Goal: Information Seeking & Learning: Learn about a topic

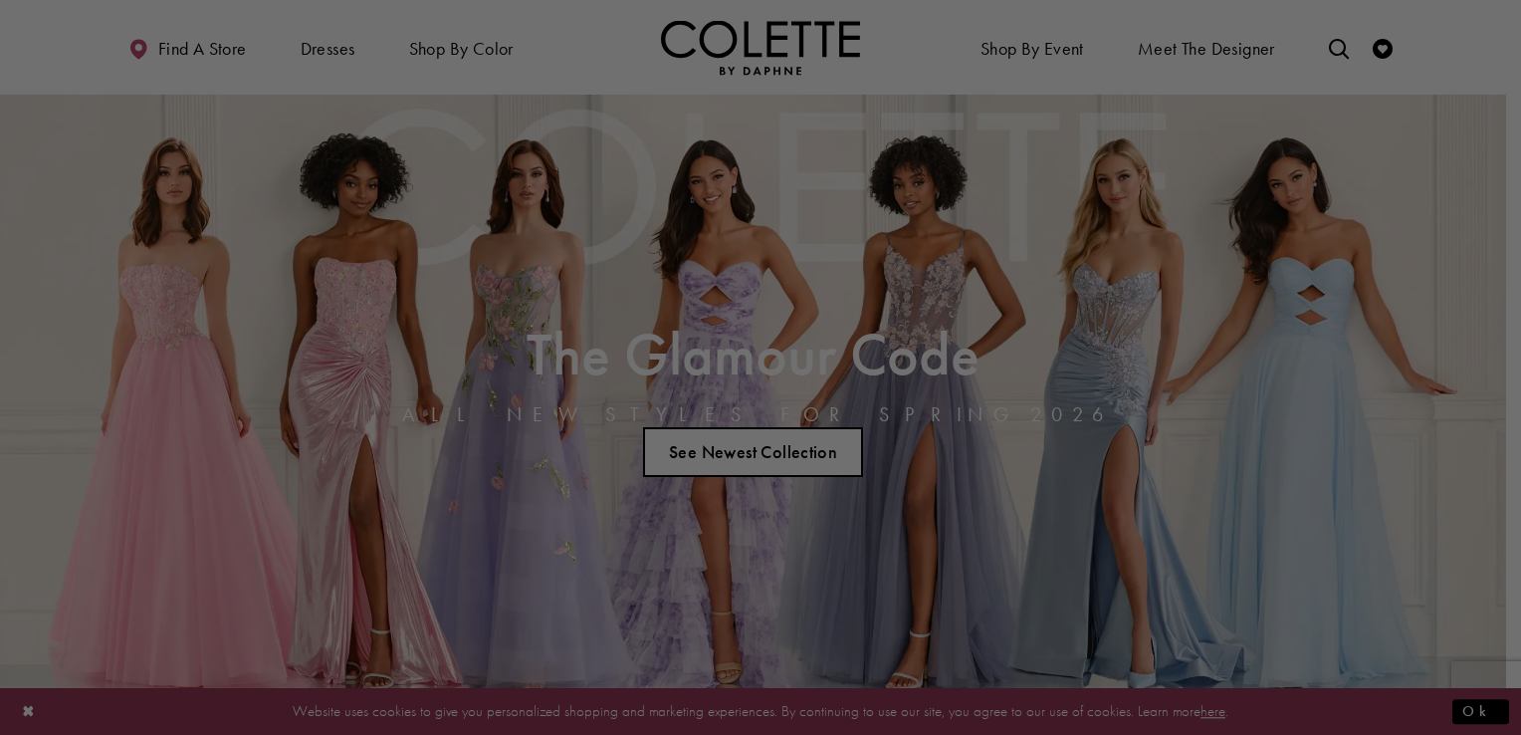
drag, startPoint x: 1515, startPoint y: 88, endPoint x: 1520, endPoint y: 241, distance: 153.4
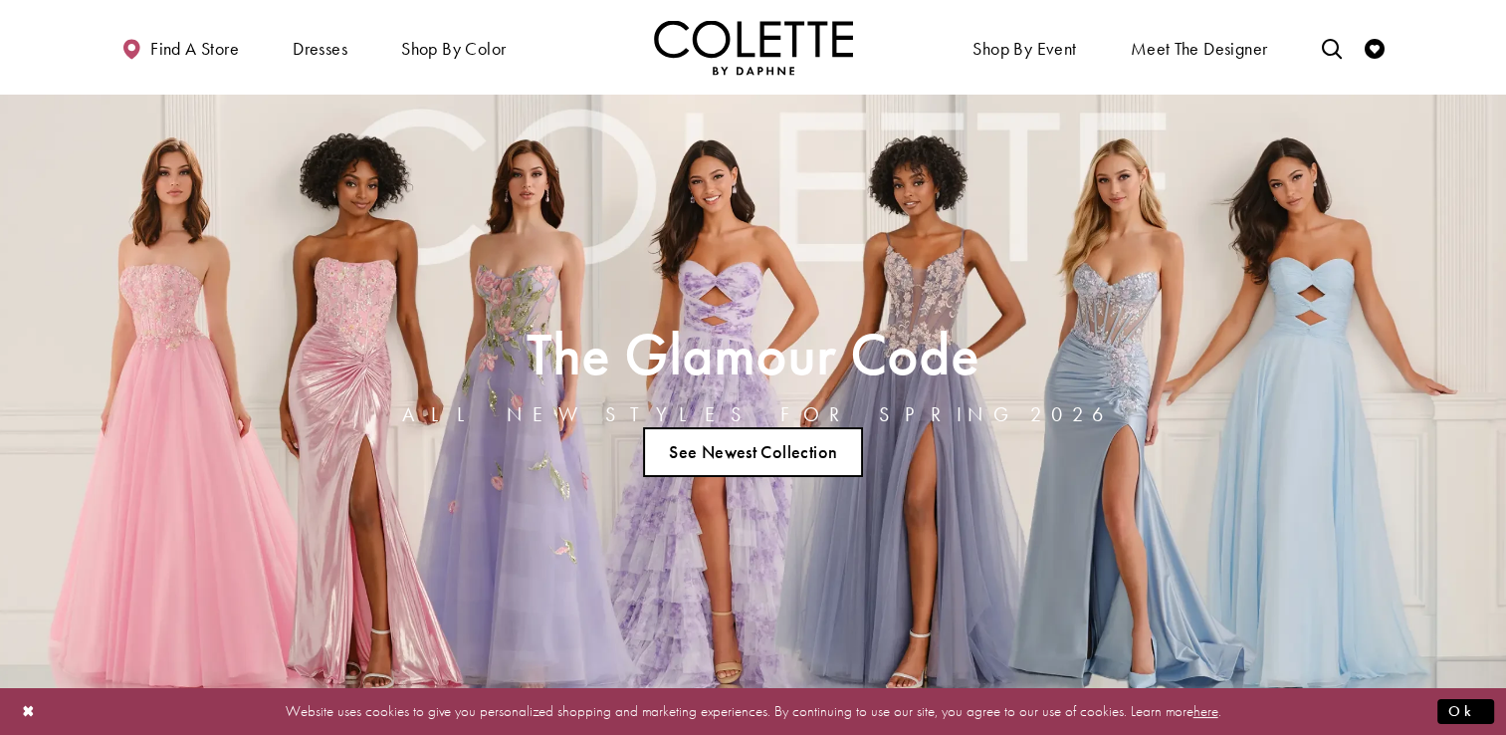
click at [827, 442] on link "See Newest Collection" at bounding box center [753, 452] width 221 height 50
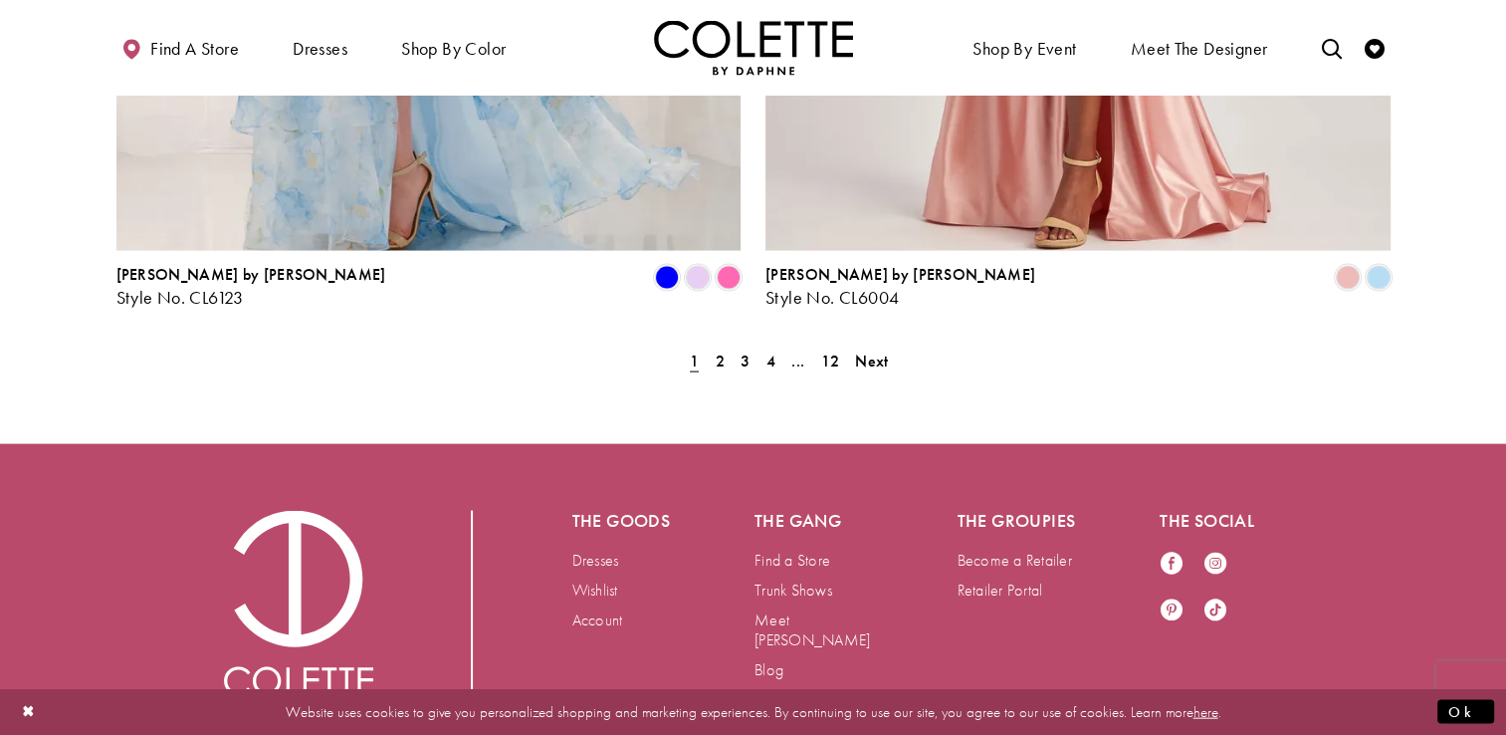
scroll to position [4224, 0]
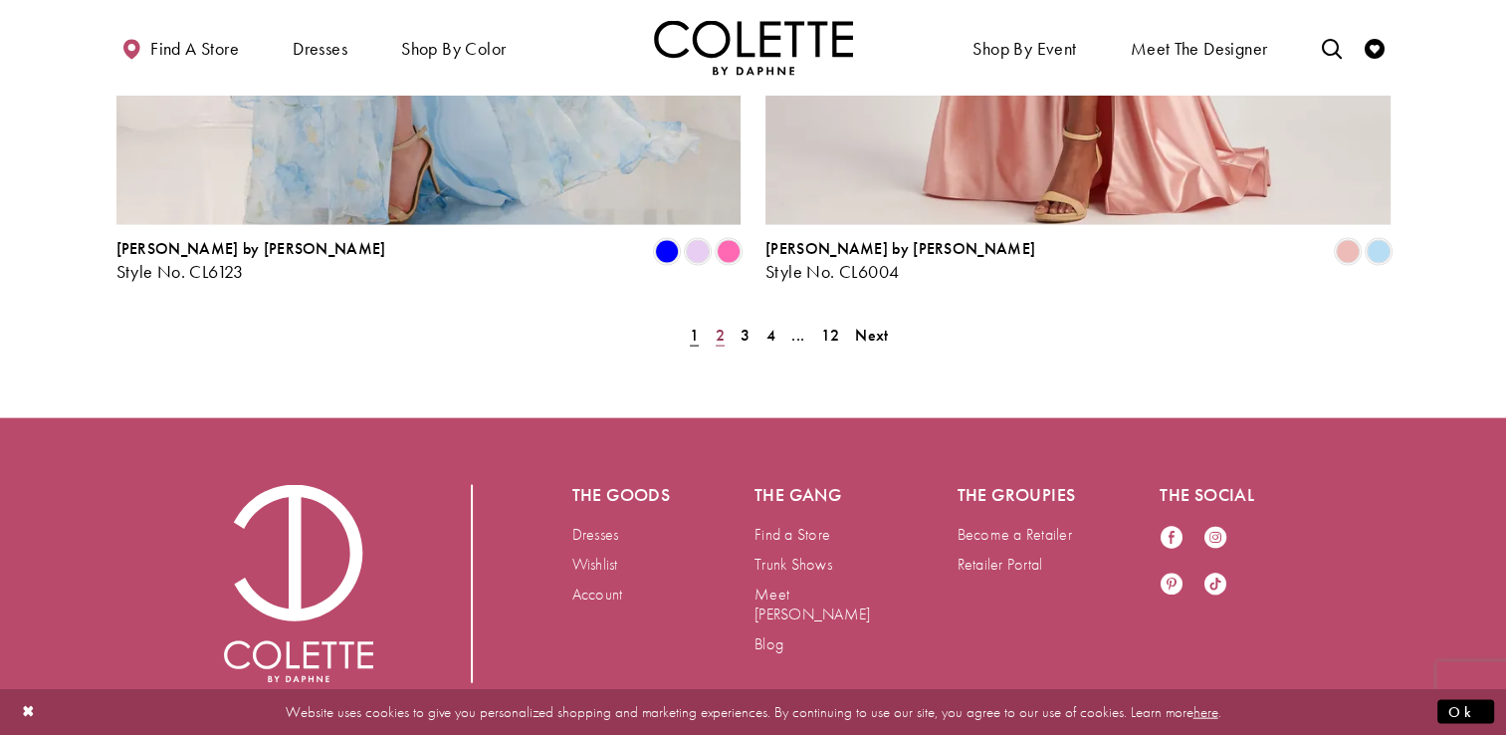
click at [716, 324] on span "2" at bounding box center [720, 334] width 9 height 21
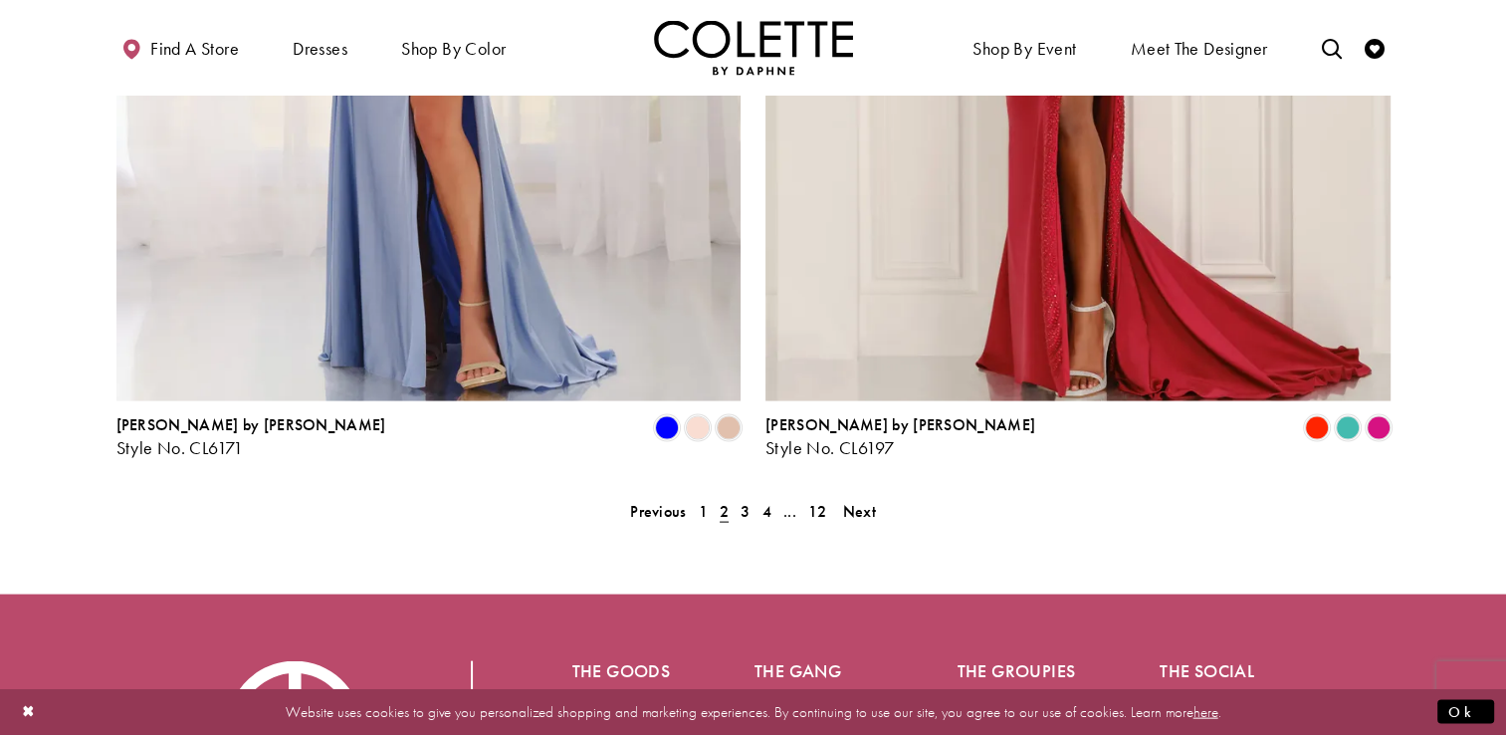
scroll to position [4214, 0]
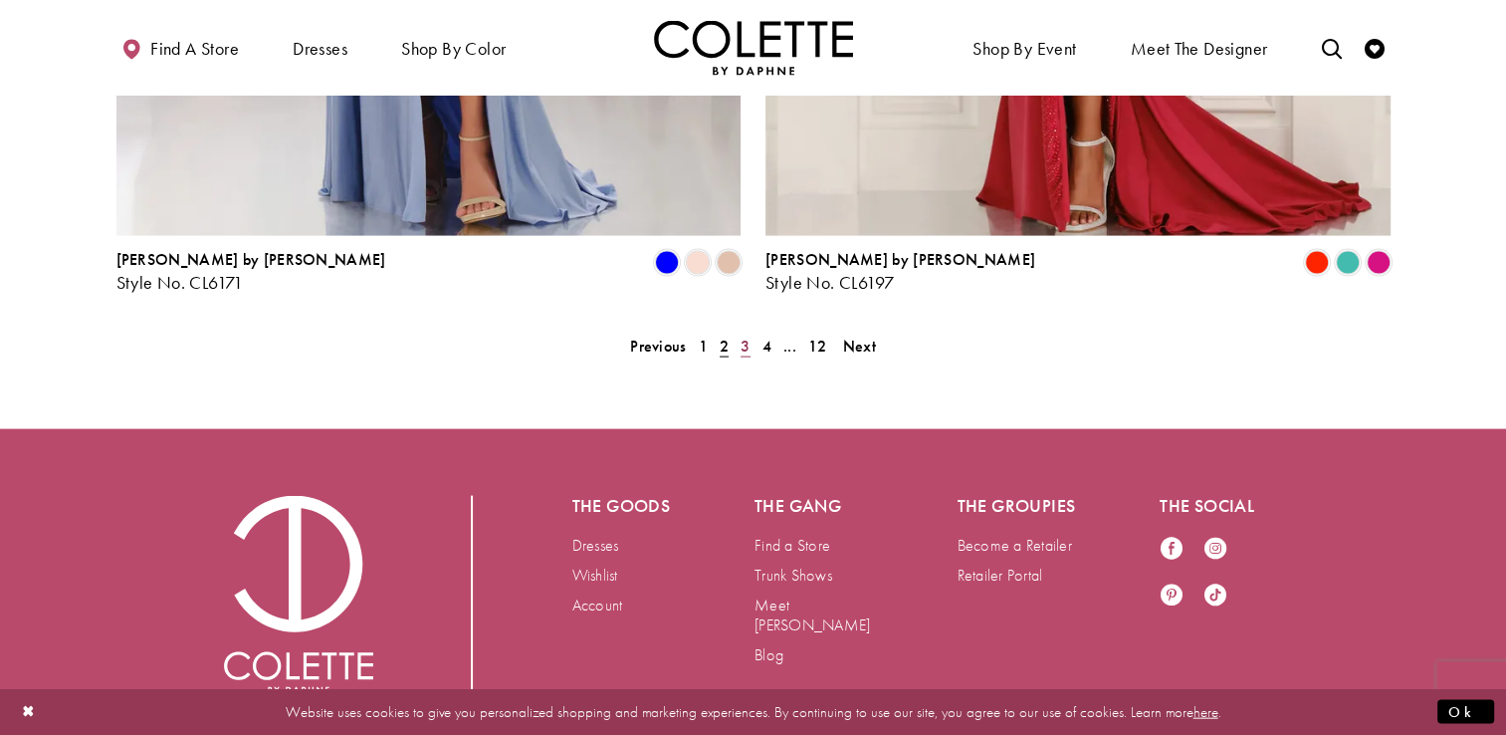
click at [741, 335] on span "3" at bounding box center [745, 345] width 9 height 21
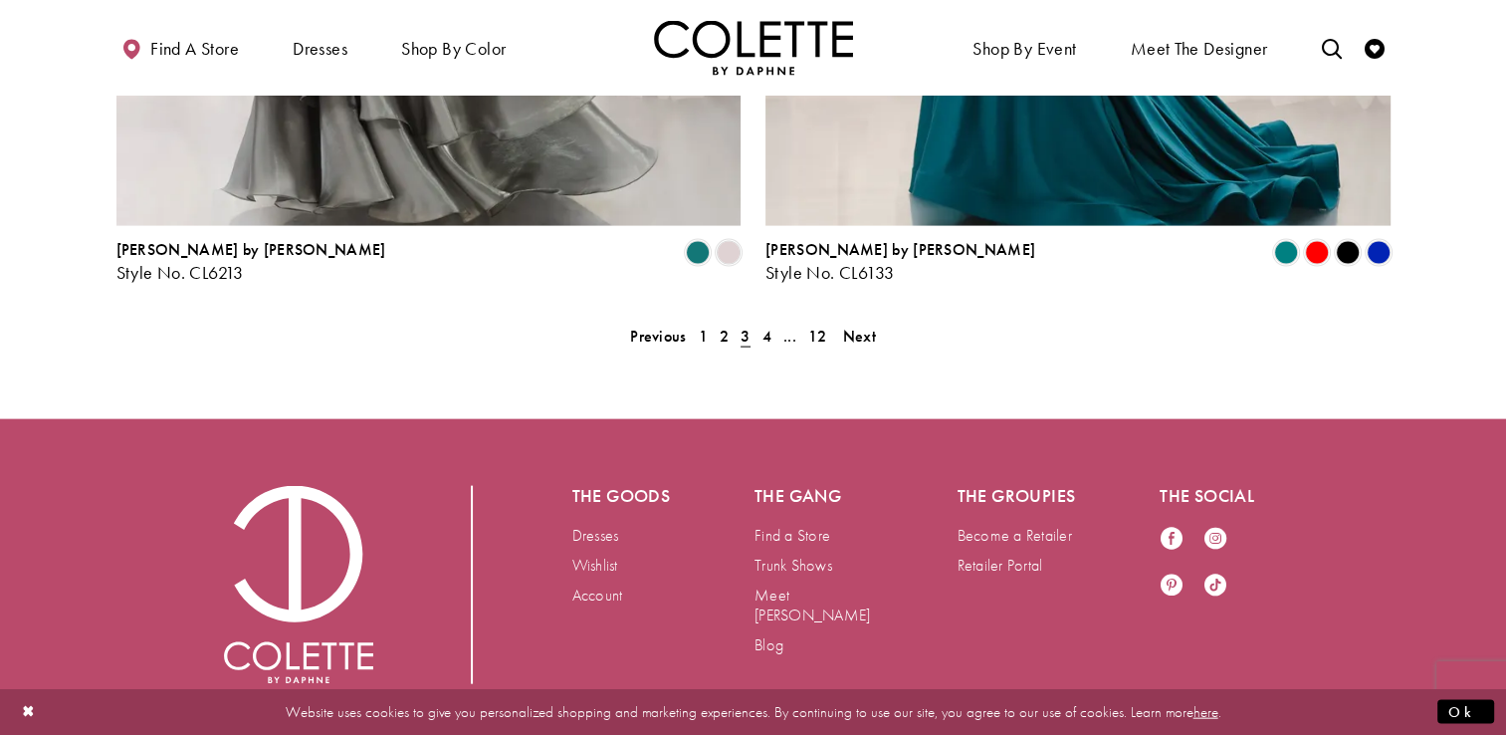
scroll to position [4224, 0]
click at [763, 324] on span "4" at bounding box center [766, 334] width 9 height 21
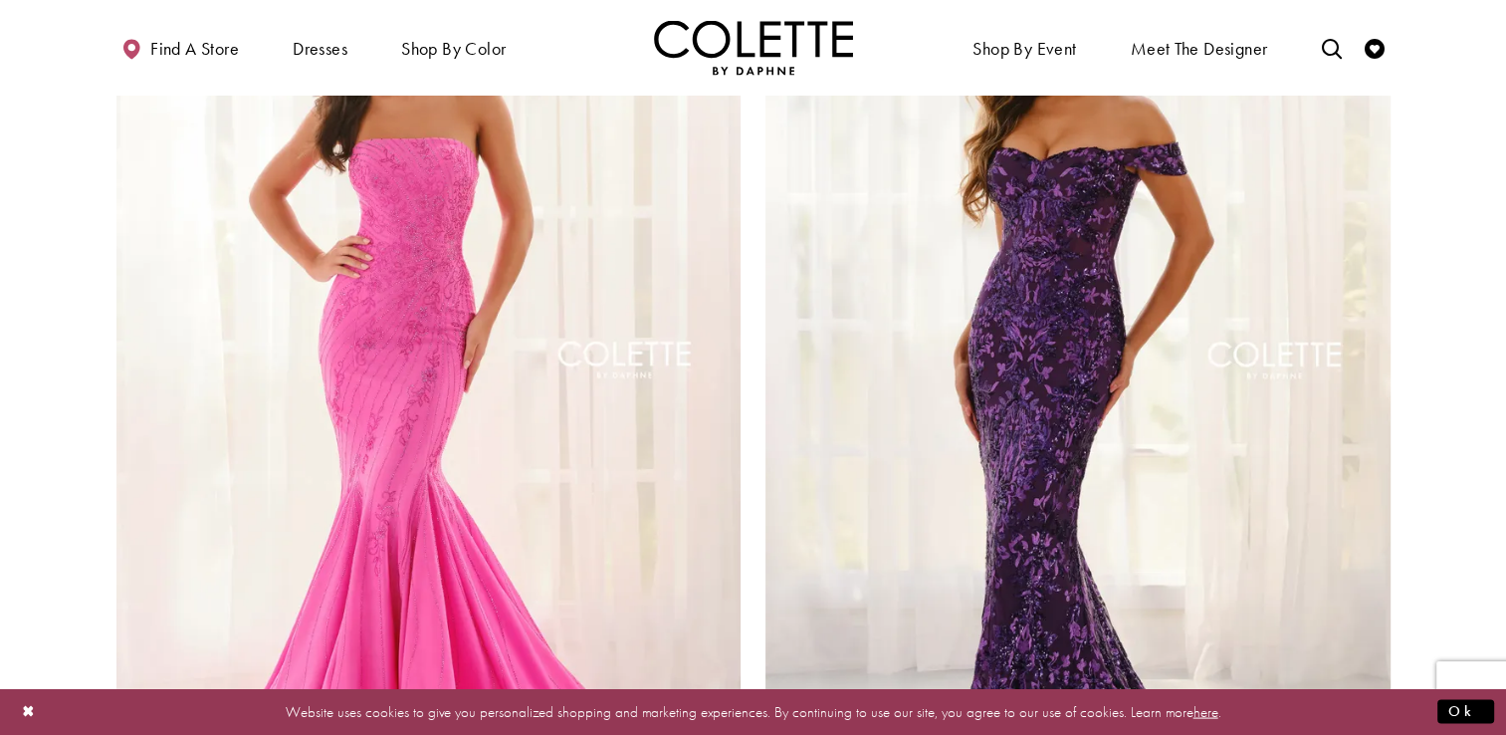
scroll to position [3776, 0]
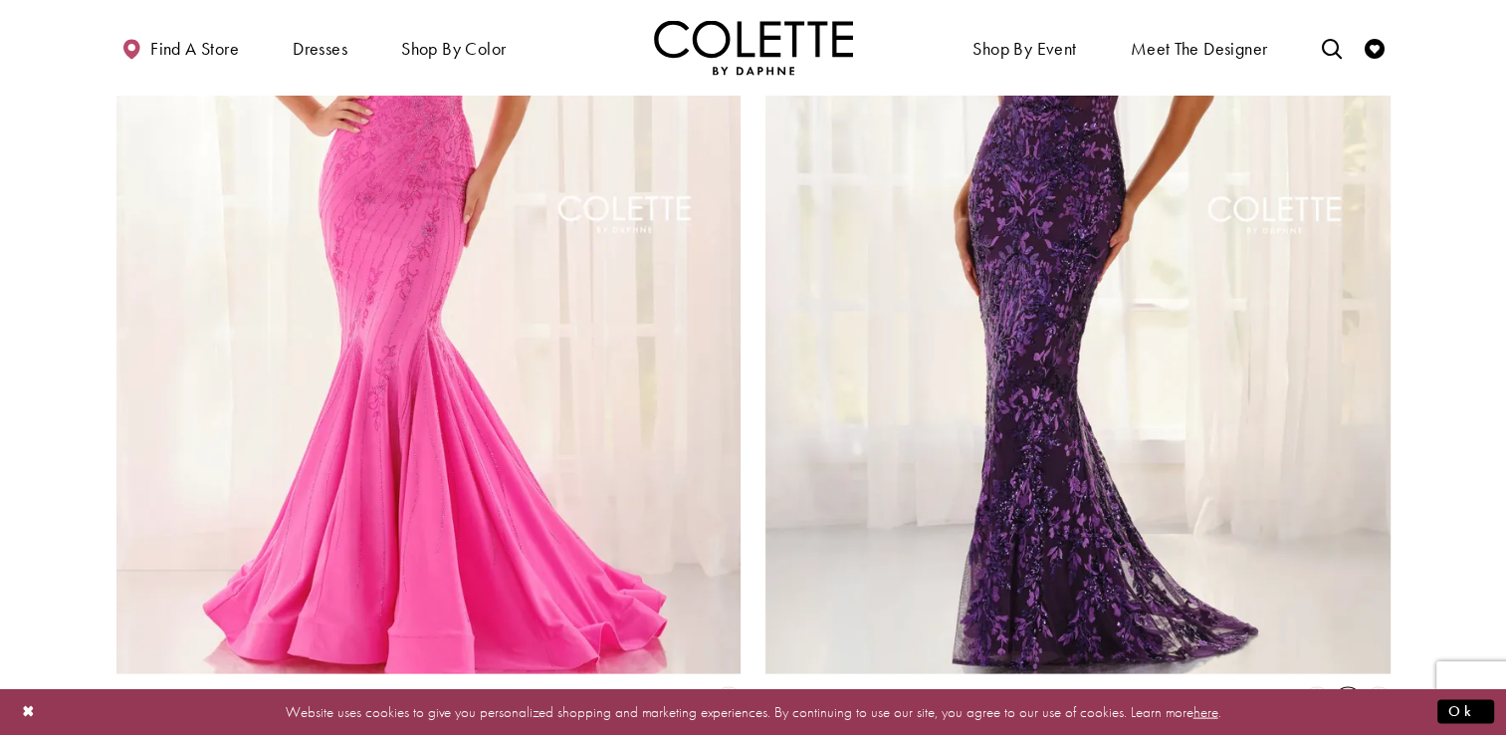
click at [1346, 689] on span "Product List" at bounding box center [1348, 701] width 24 height 24
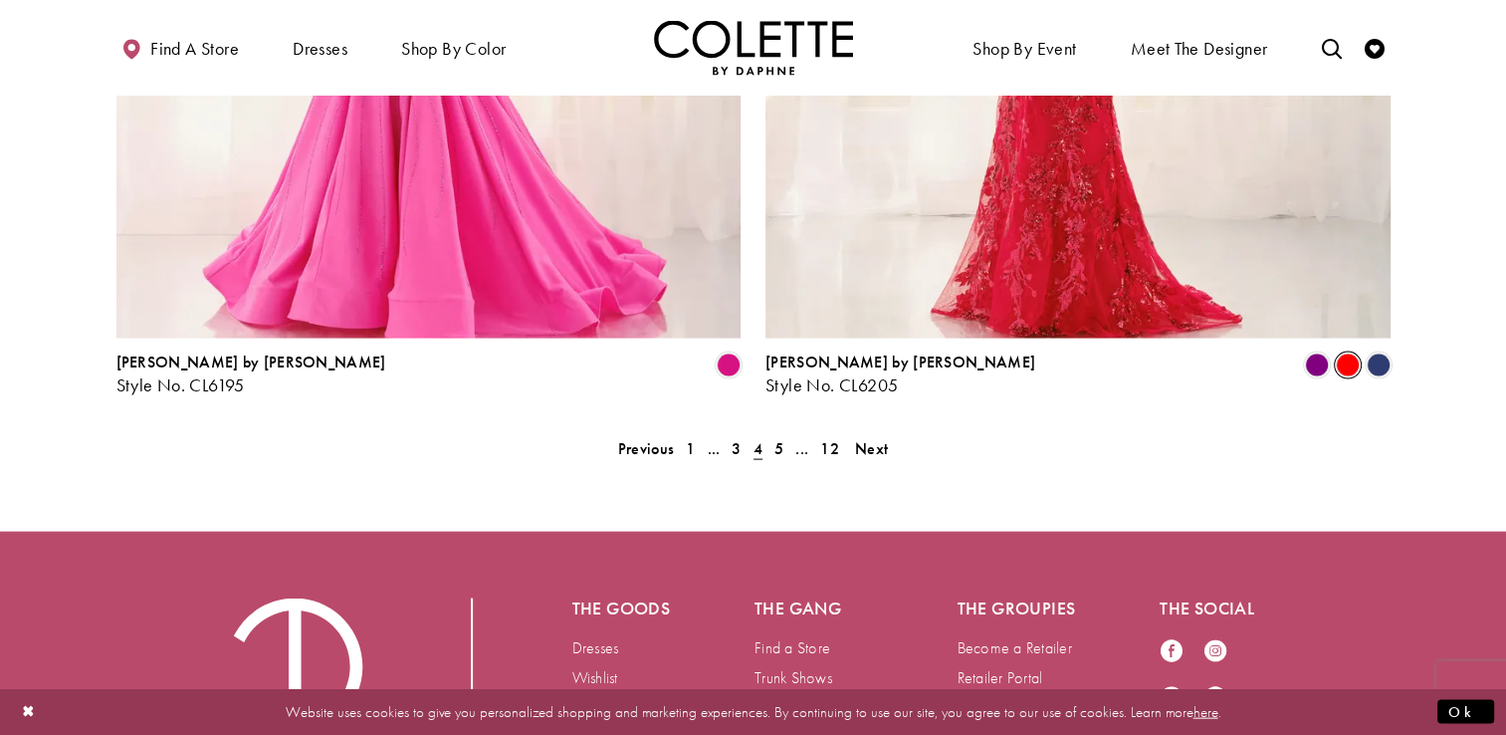
scroll to position [3824, 0]
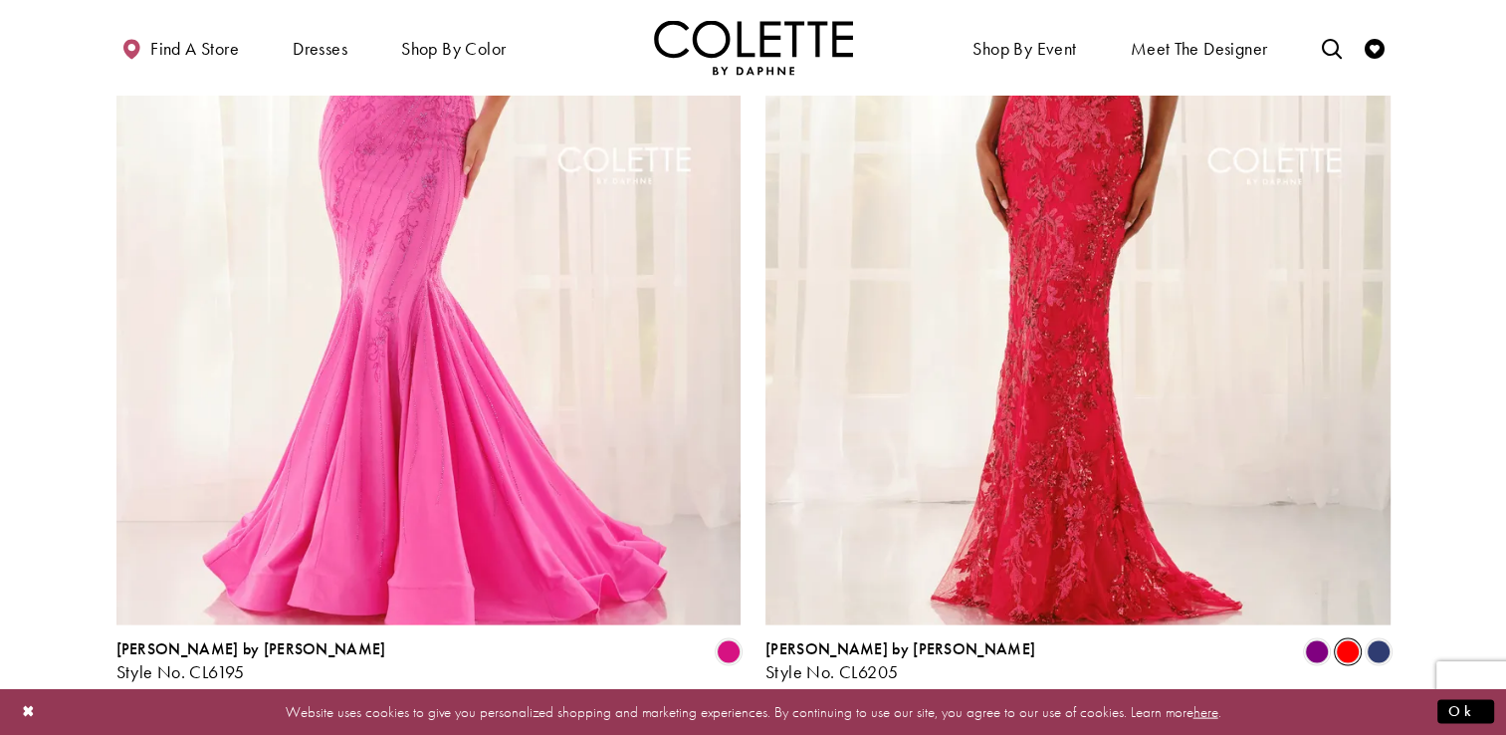
click at [780, 725] on span "5" at bounding box center [778, 735] width 9 height 21
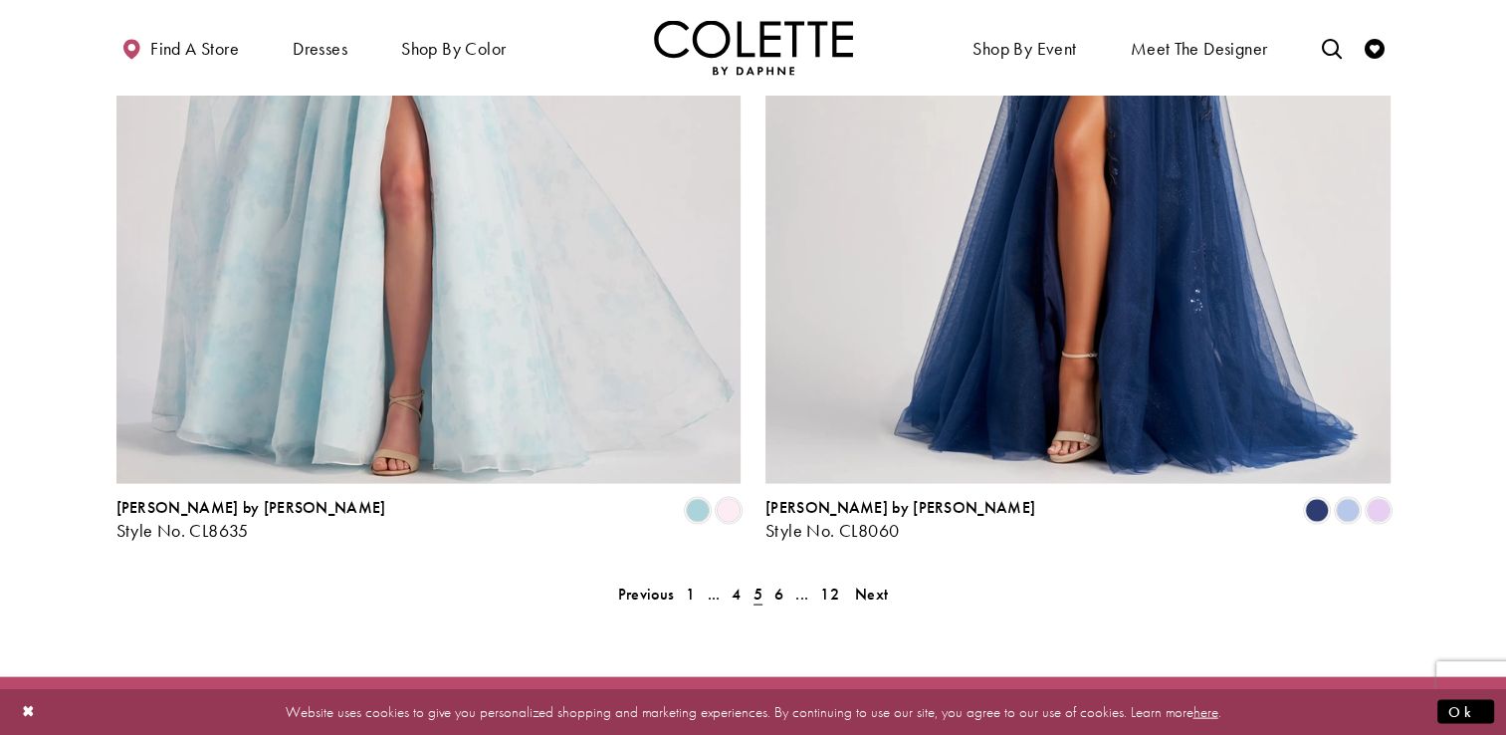
scroll to position [4014, 0]
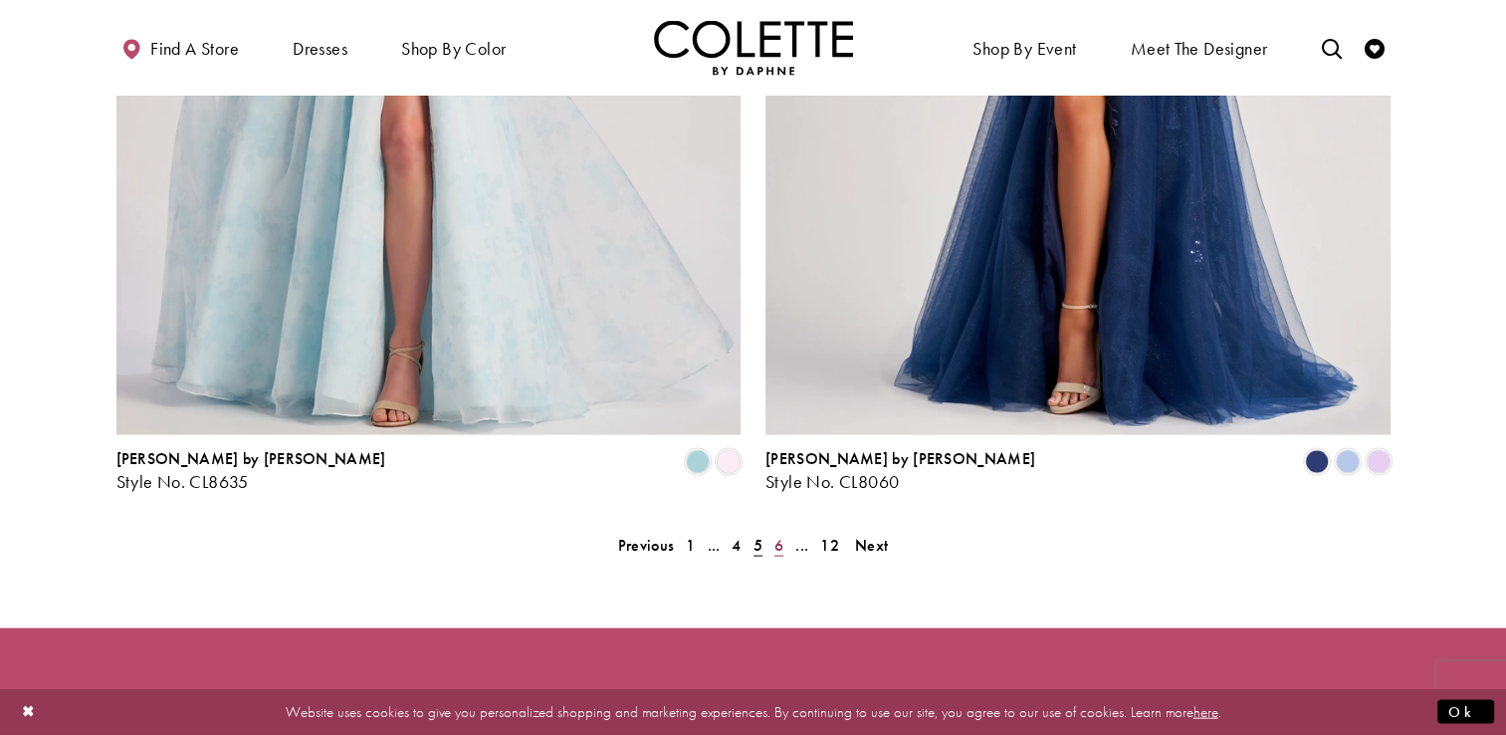
click at [777, 535] on span "6" at bounding box center [778, 545] width 9 height 21
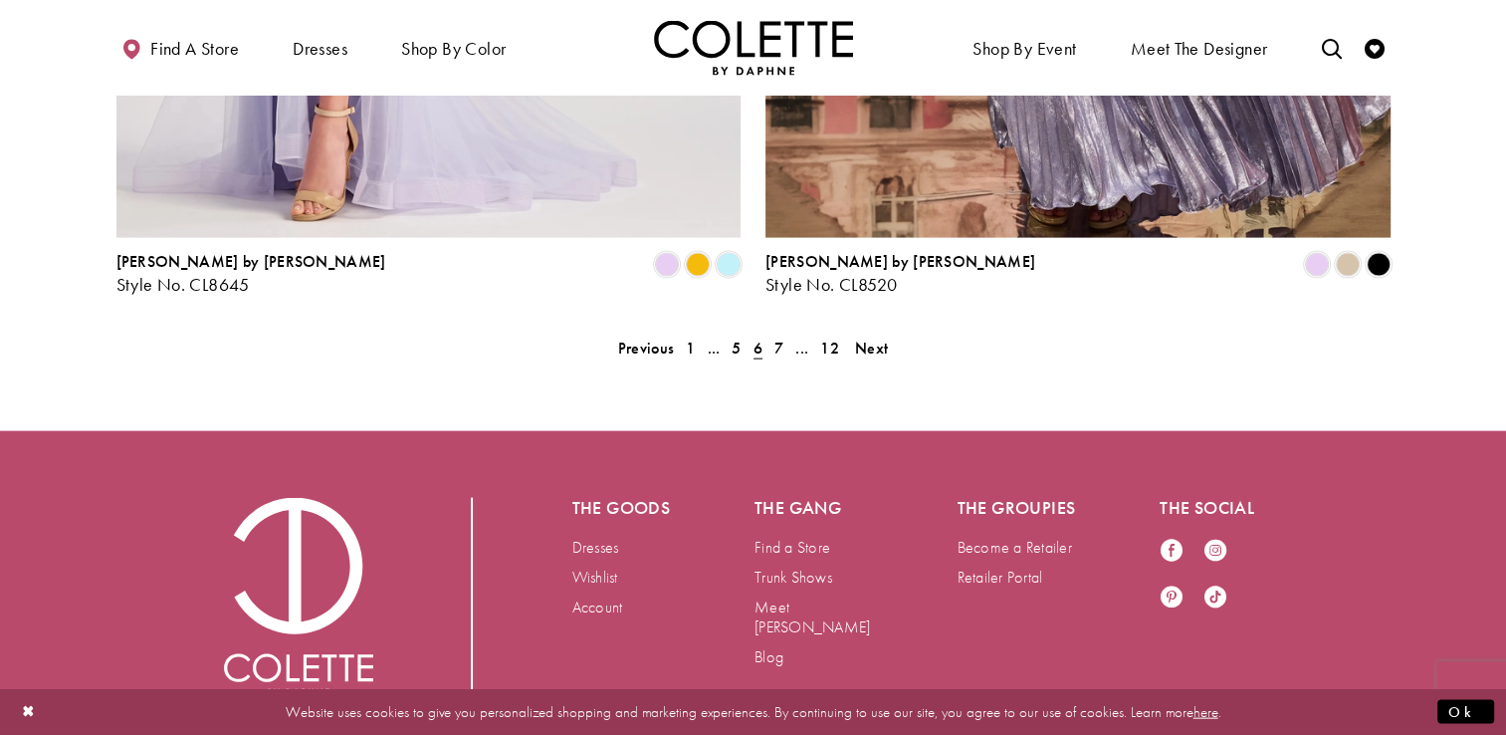
scroll to position [4224, 0]
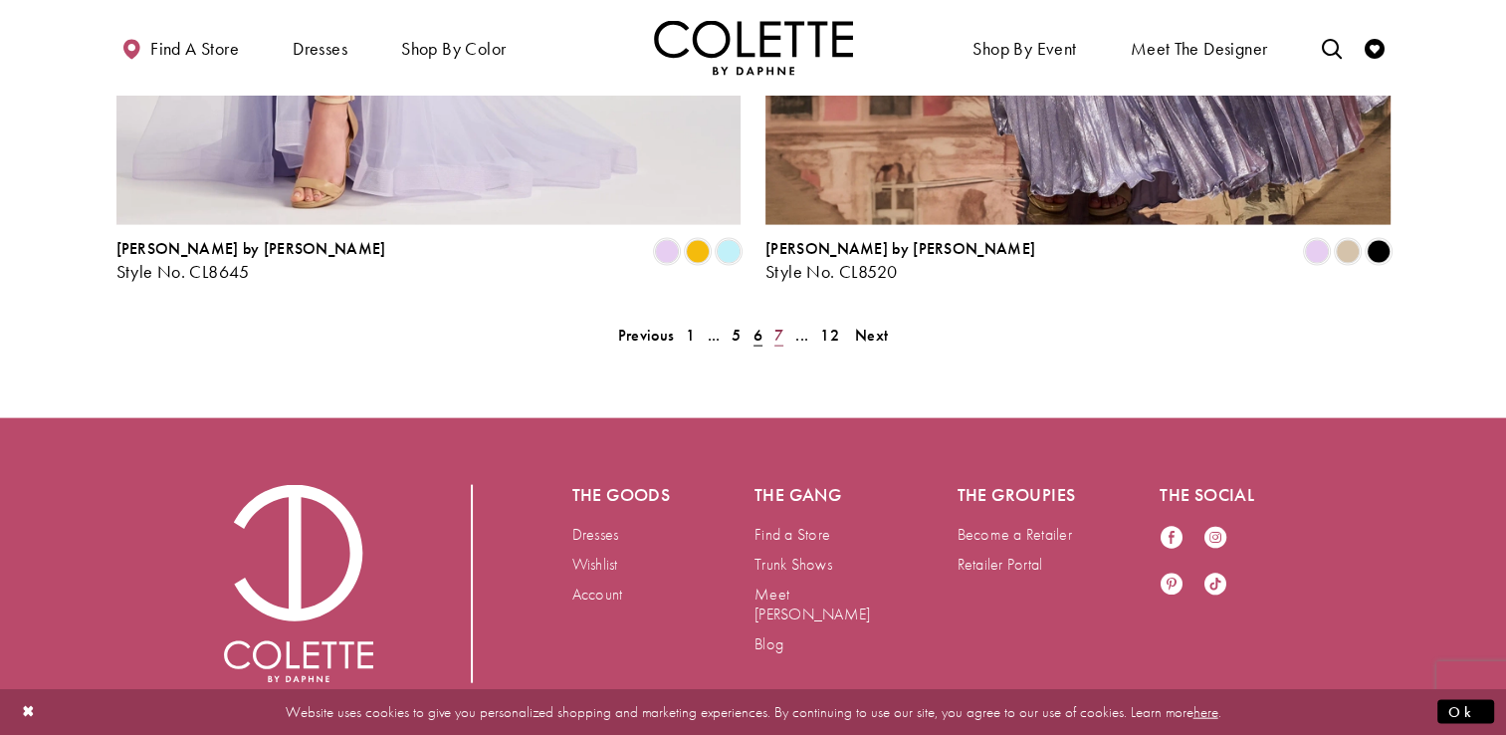
click at [774, 324] on span "7" at bounding box center [778, 334] width 9 height 21
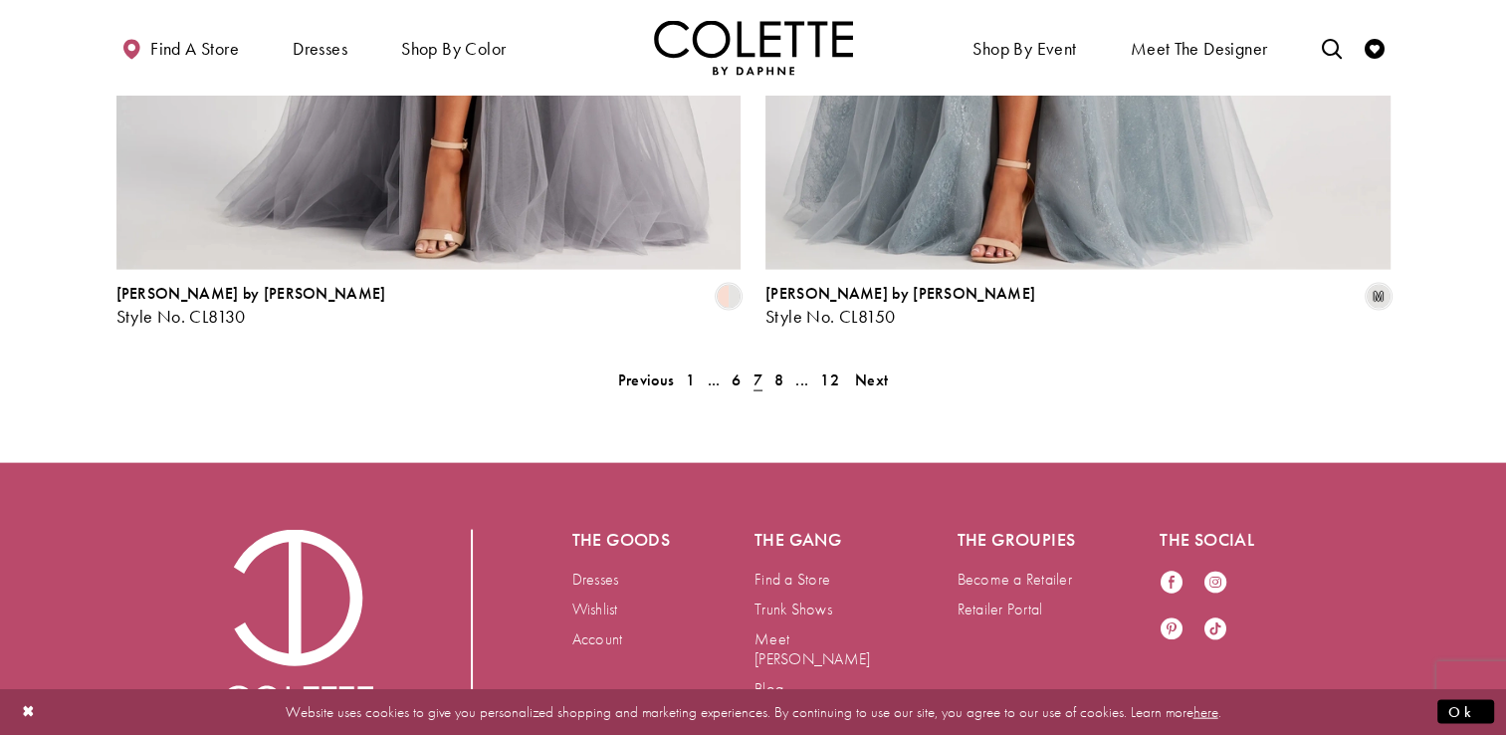
scroll to position [4224, 0]
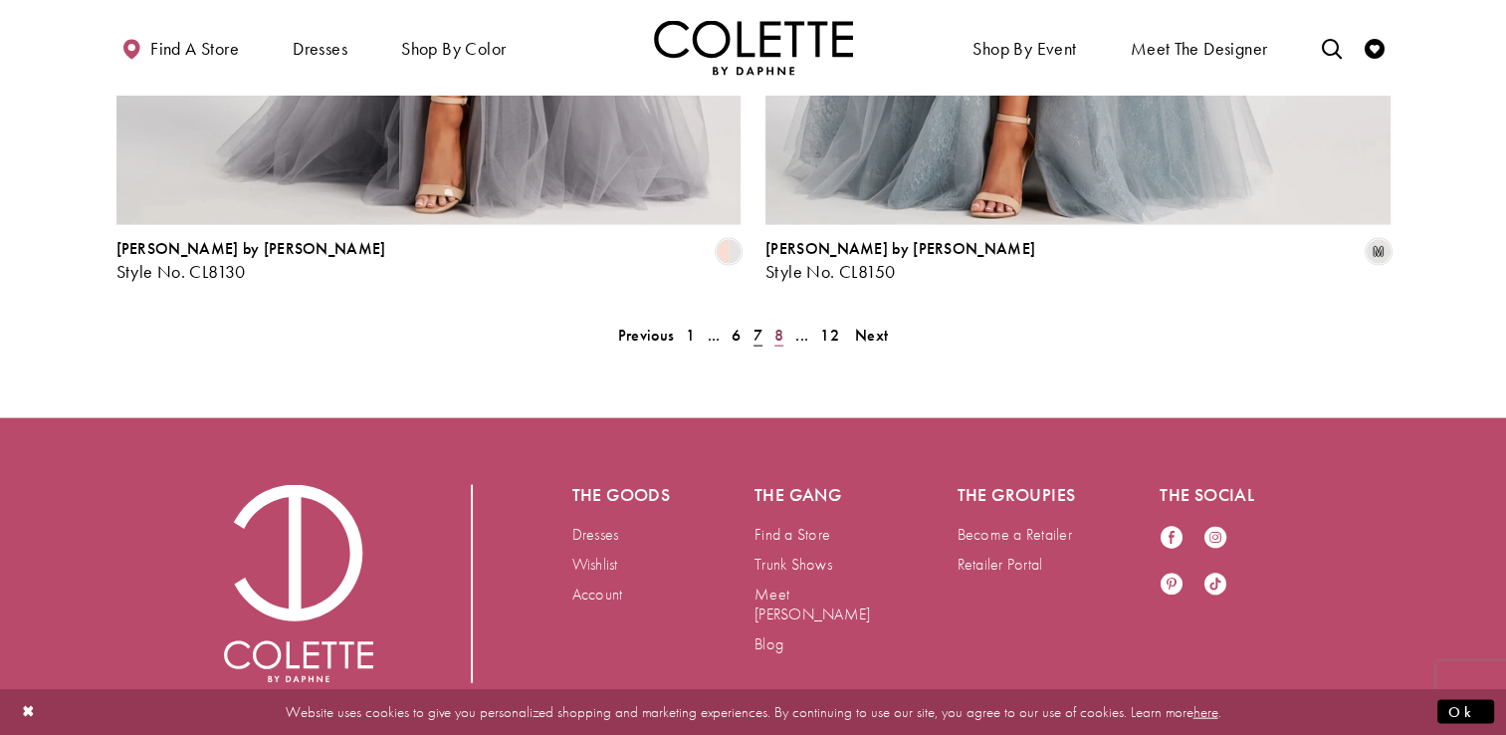
click at [779, 324] on span "8" at bounding box center [778, 334] width 9 height 21
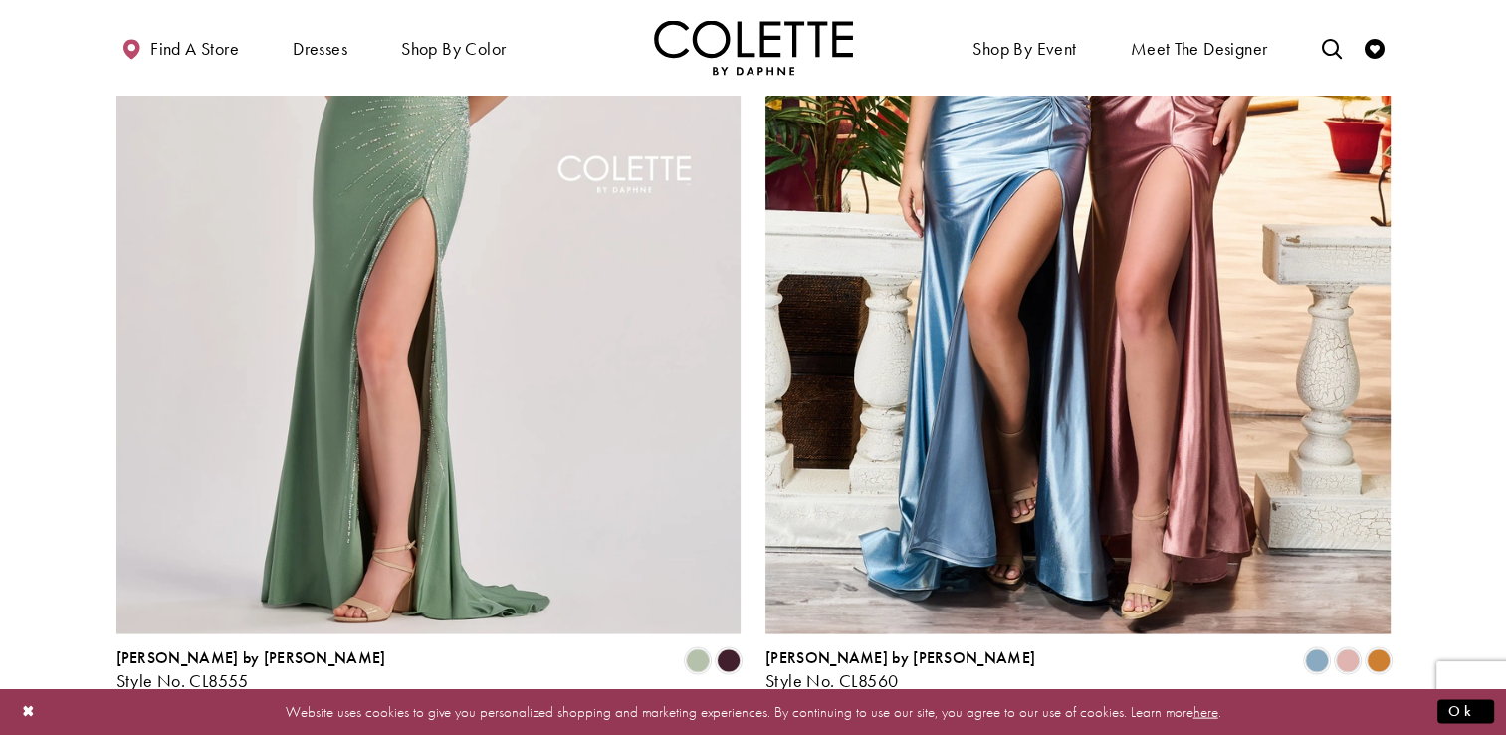
scroll to position [3855, 0]
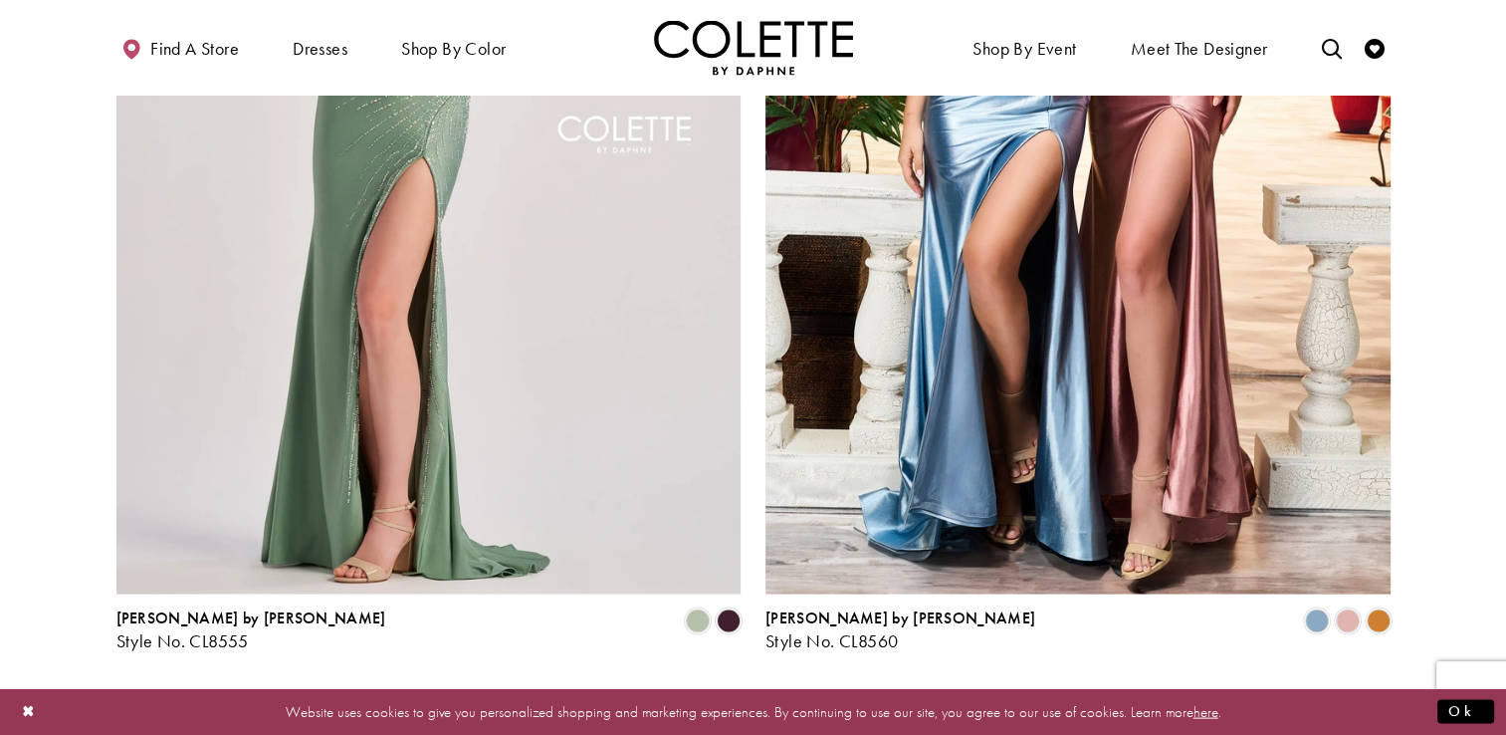
click at [780, 694] on span "9" at bounding box center [778, 704] width 9 height 21
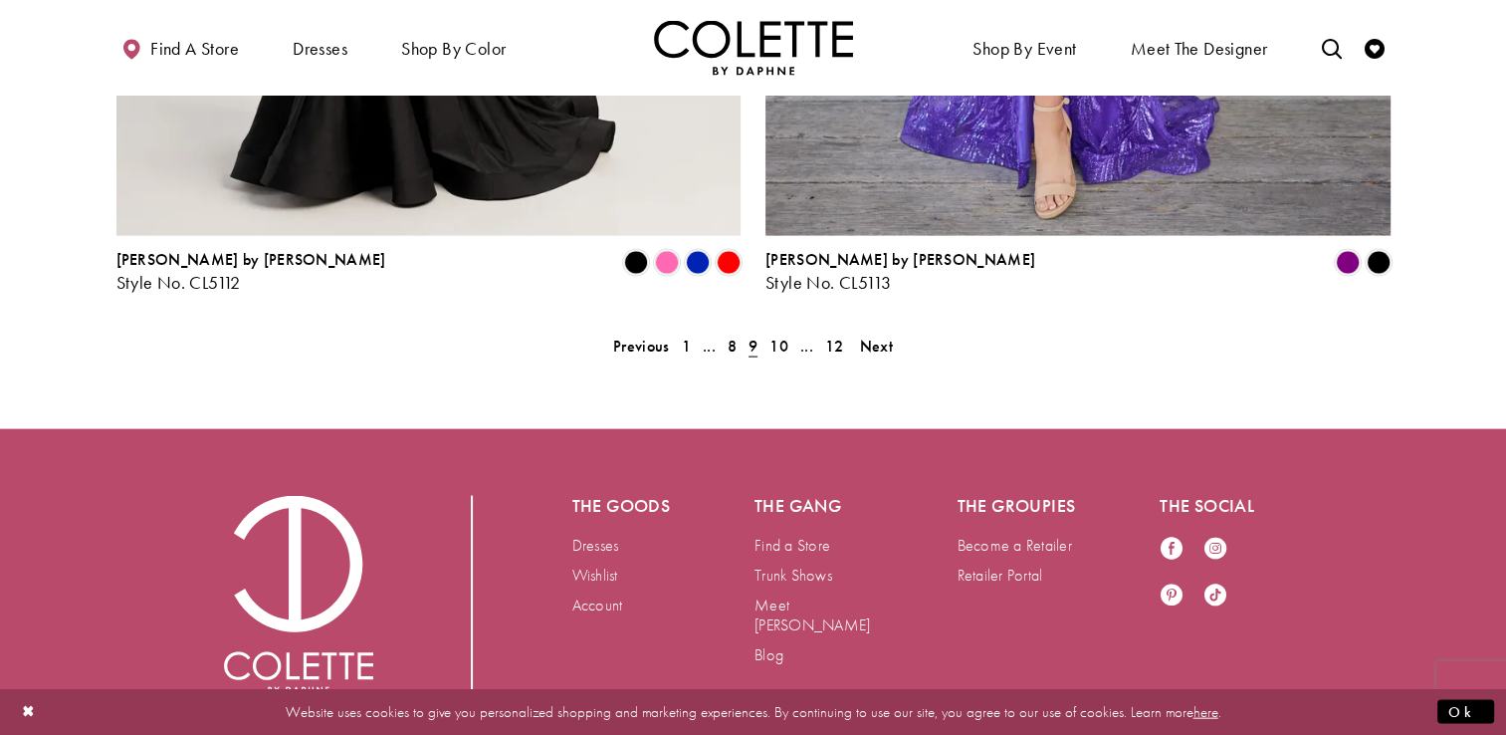
scroll to position [4224, 0]
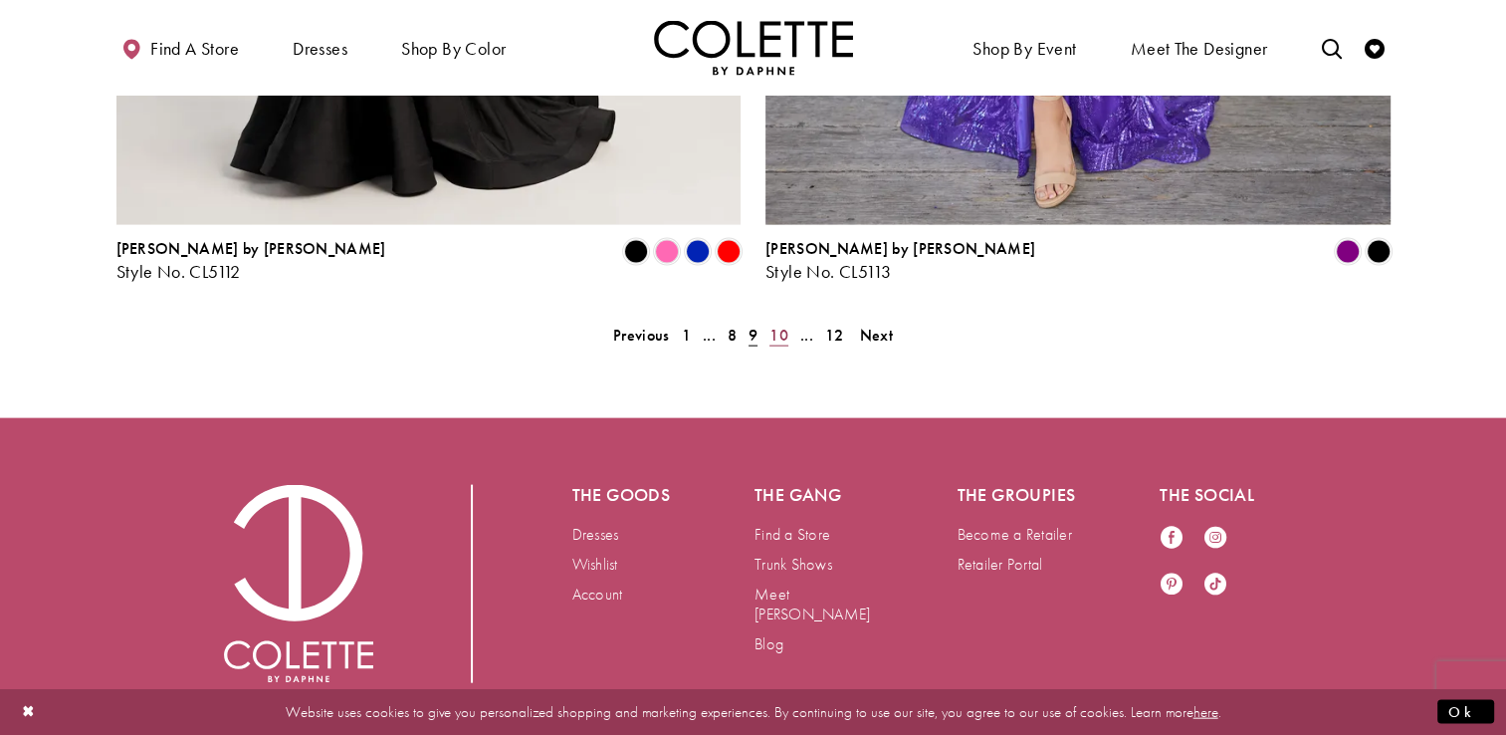
click at [779, 324] on span "10" at bounding box center [778, 334] width 19 height 21
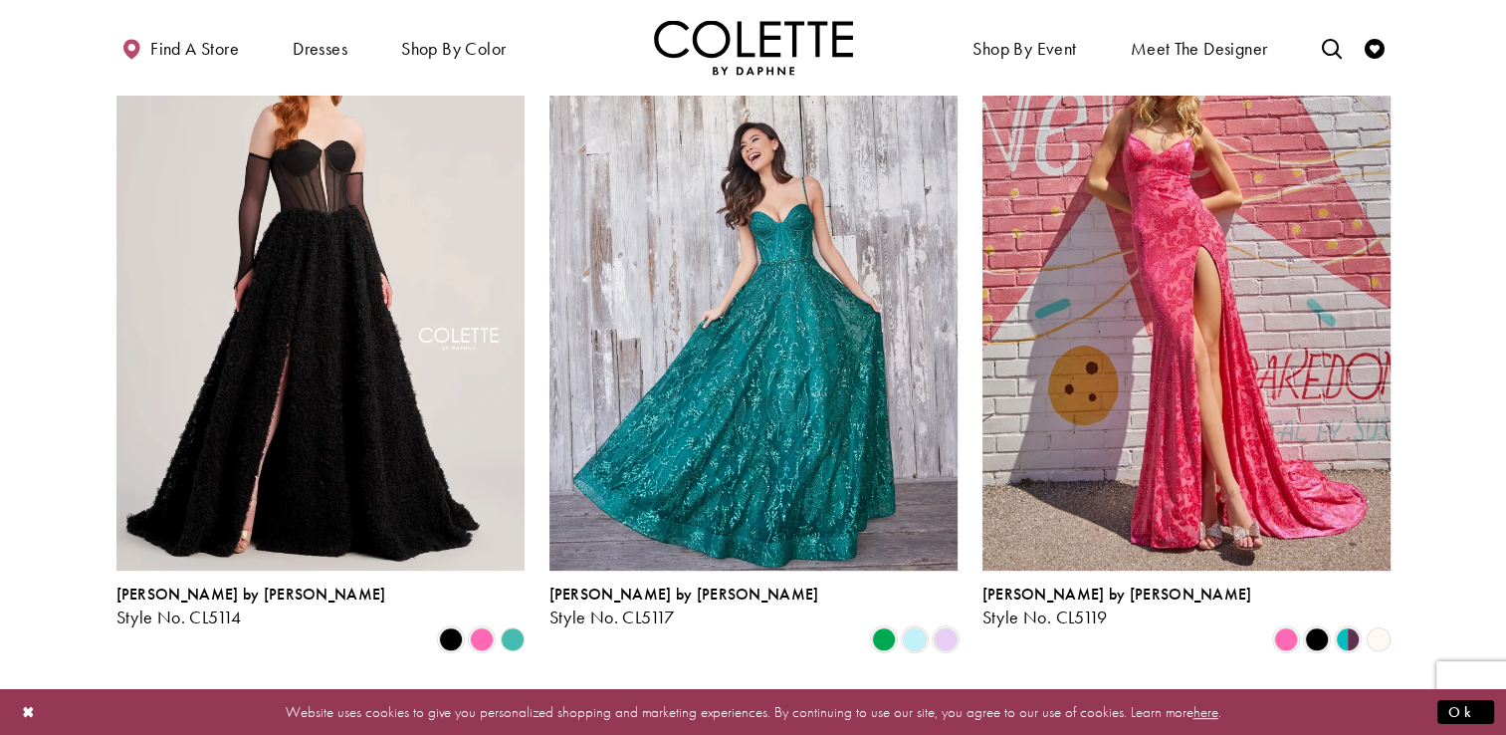
scroll to position [640, 0]
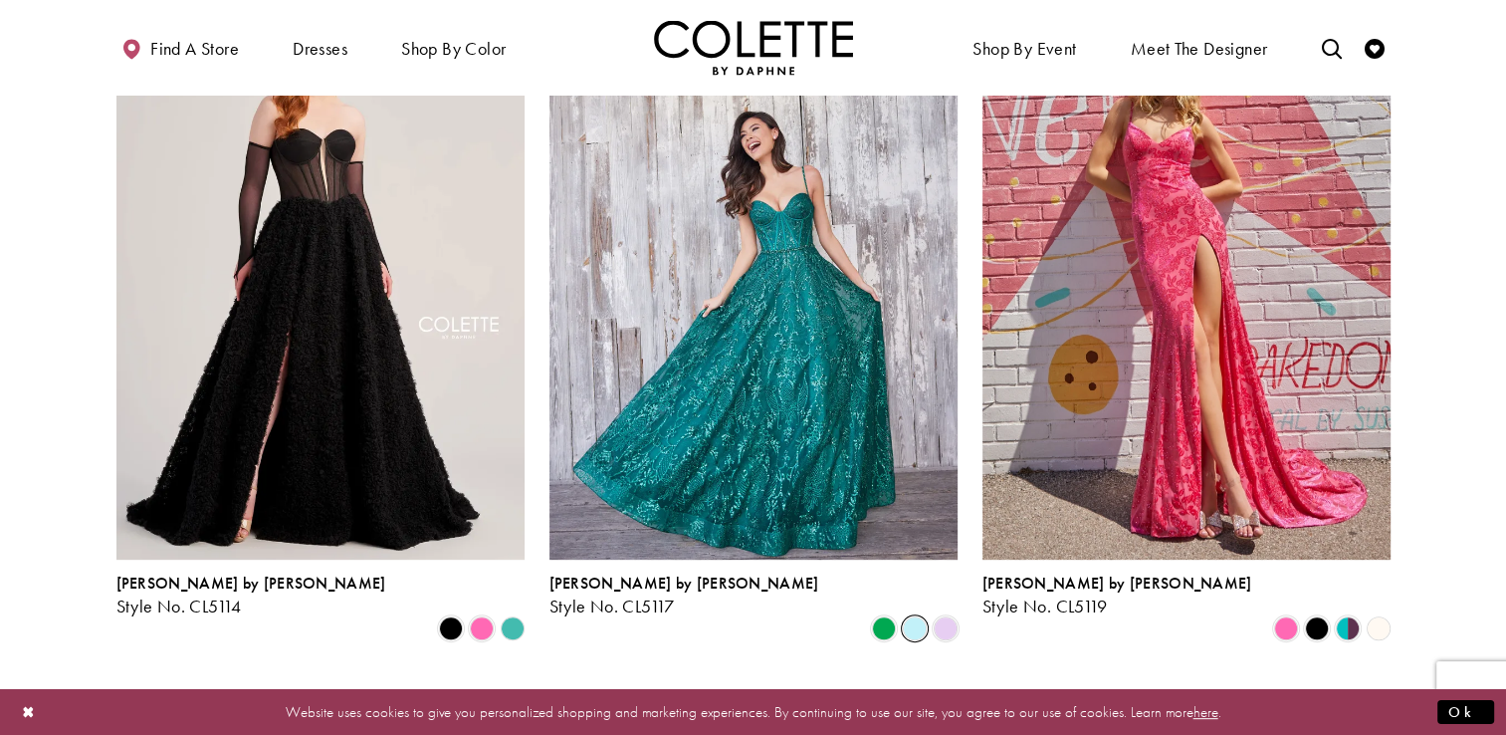
click at [908, 616] on span "Product List" at bounding box center [915, 628] width 24 height 24
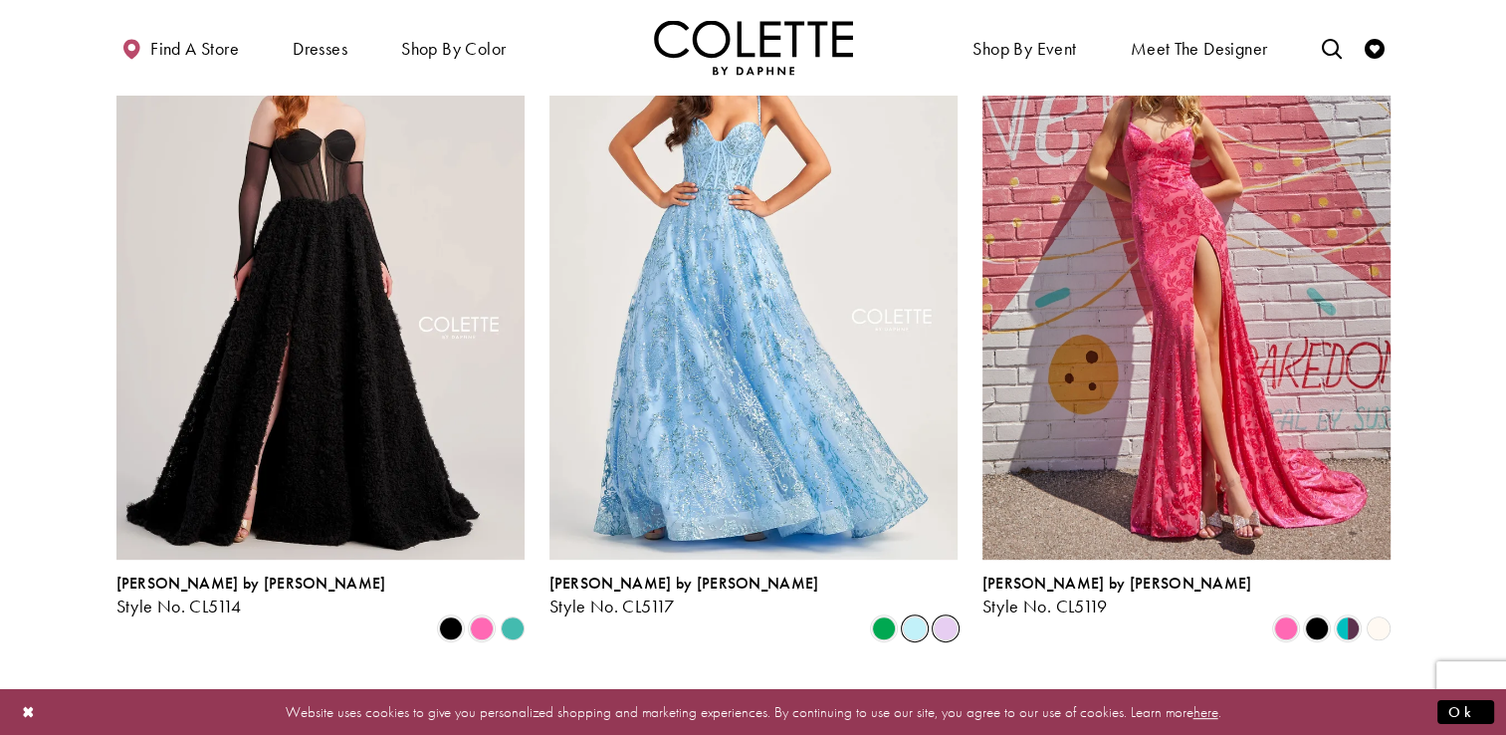
click at [937, 616] on span "Product List" at bounding box center [946, 628] width 24 height 24
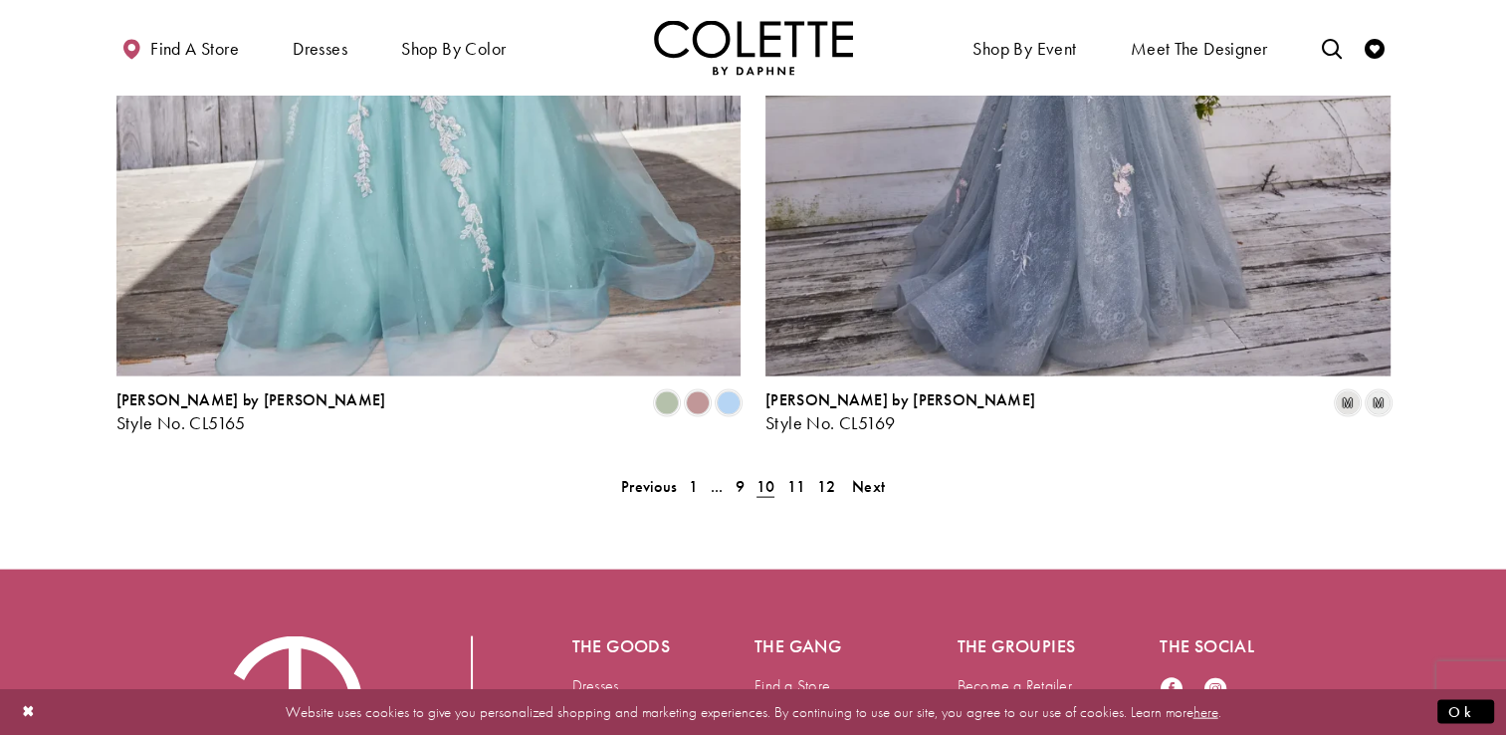
scroll to position [4095, 0]
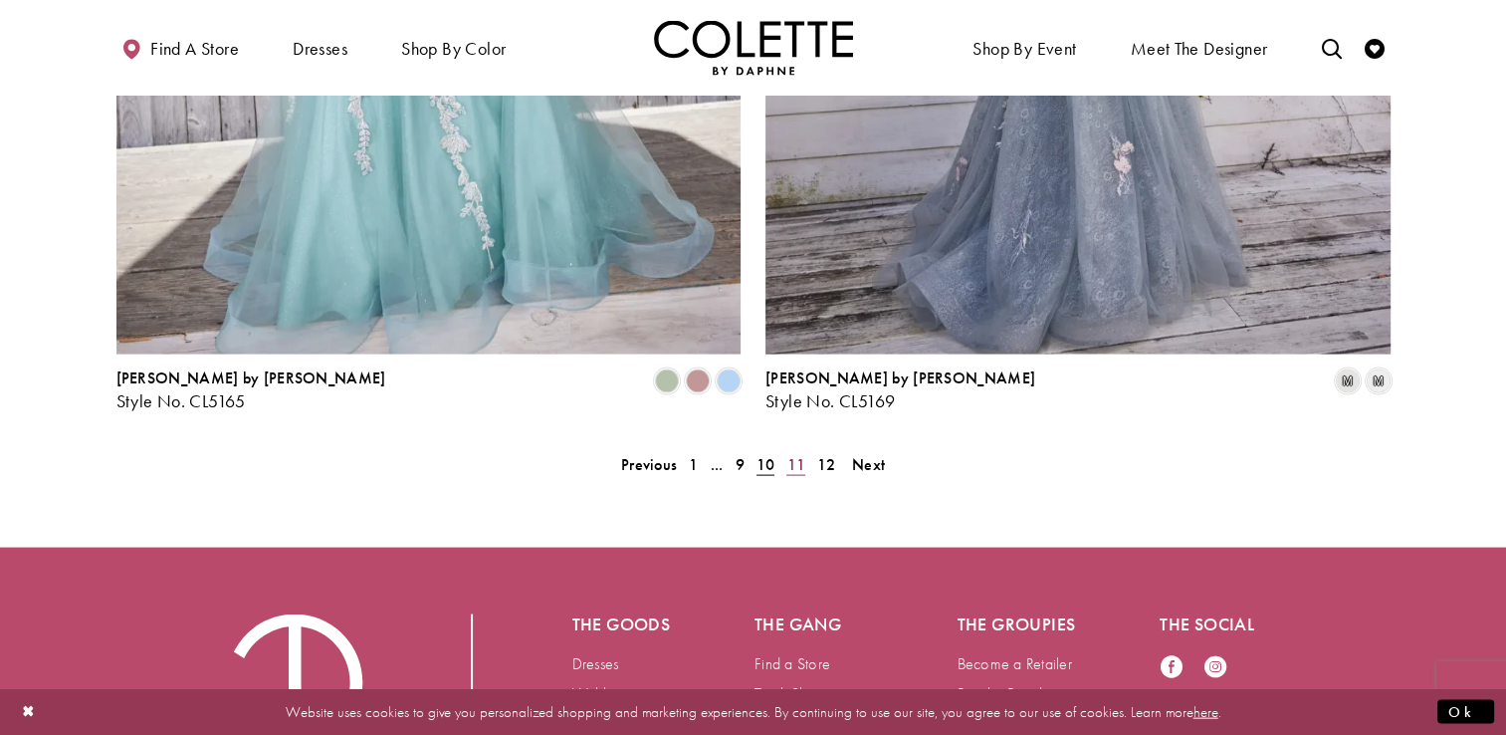
click at [808, 450] on link "11" at bounding box center [795, 464] width 31 height 29
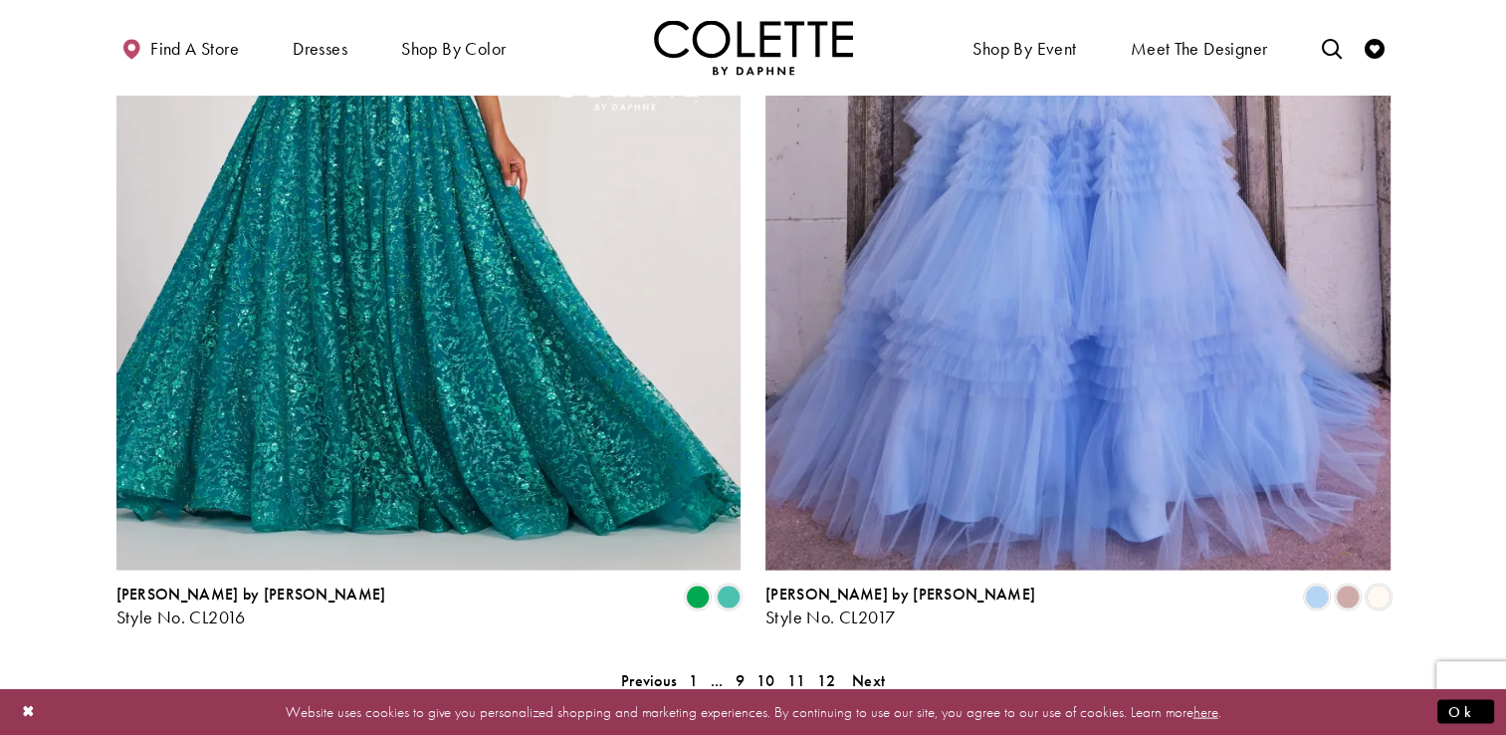
scroll to position [3914, 0]
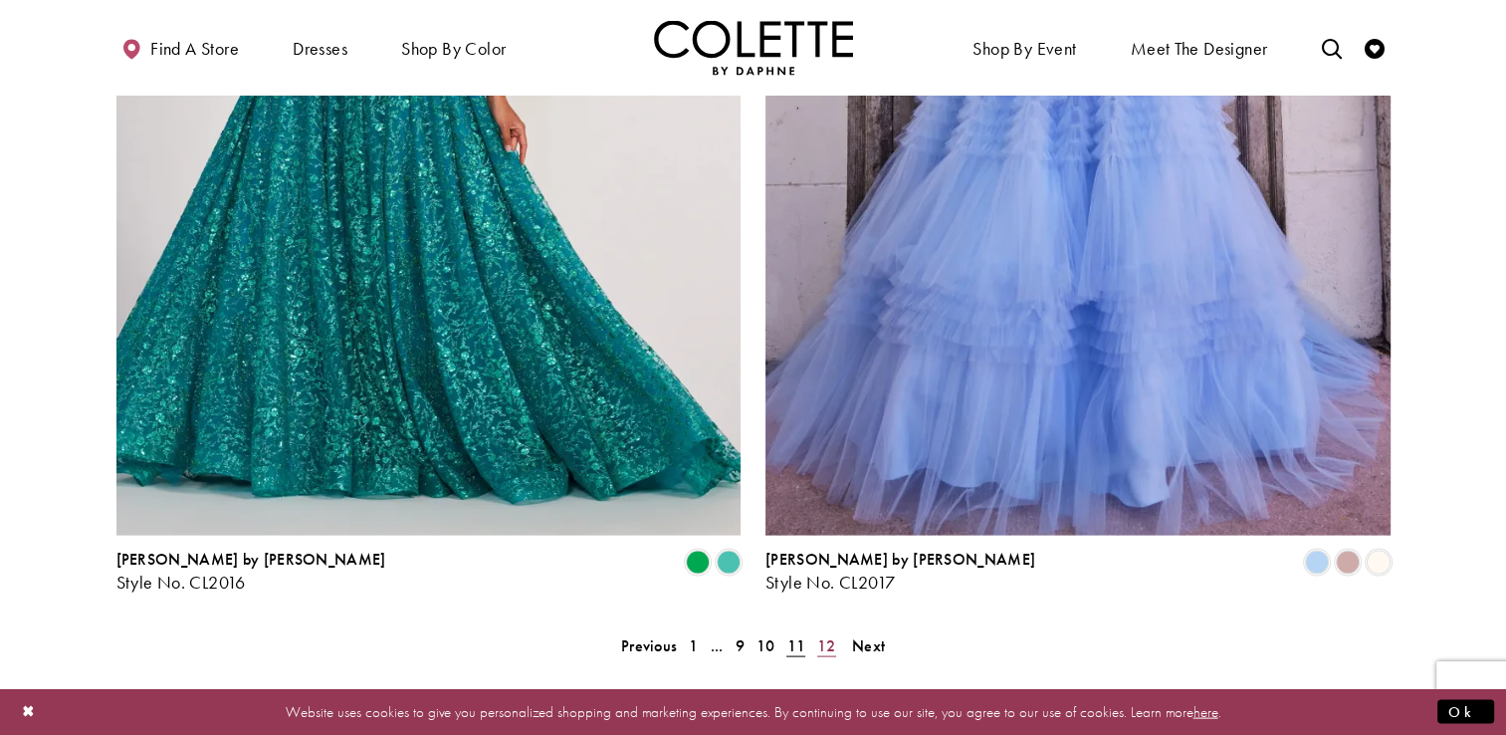
click at [836, 631] on link "12" at bounding box center [826, 645] width 31 height 29
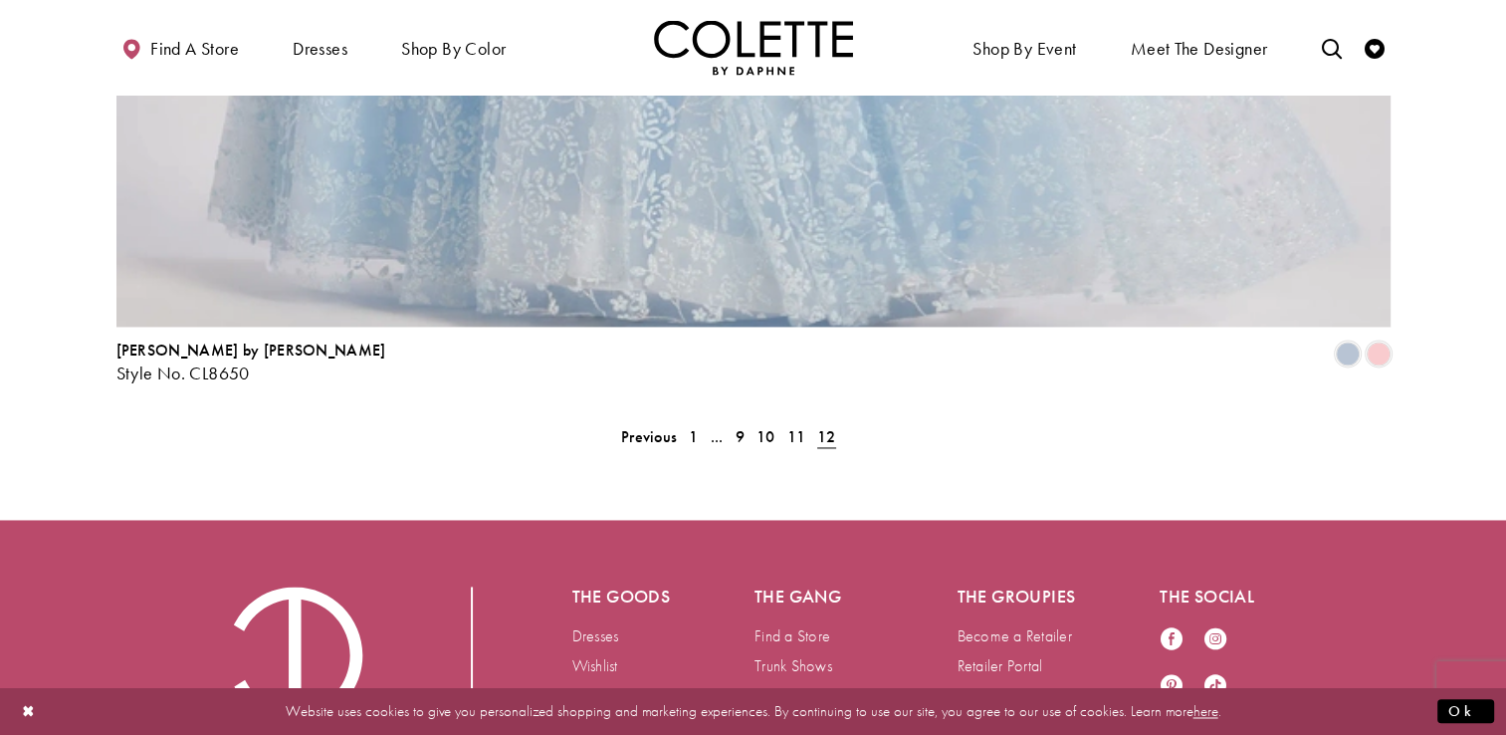
scroll to position [3040, 0]
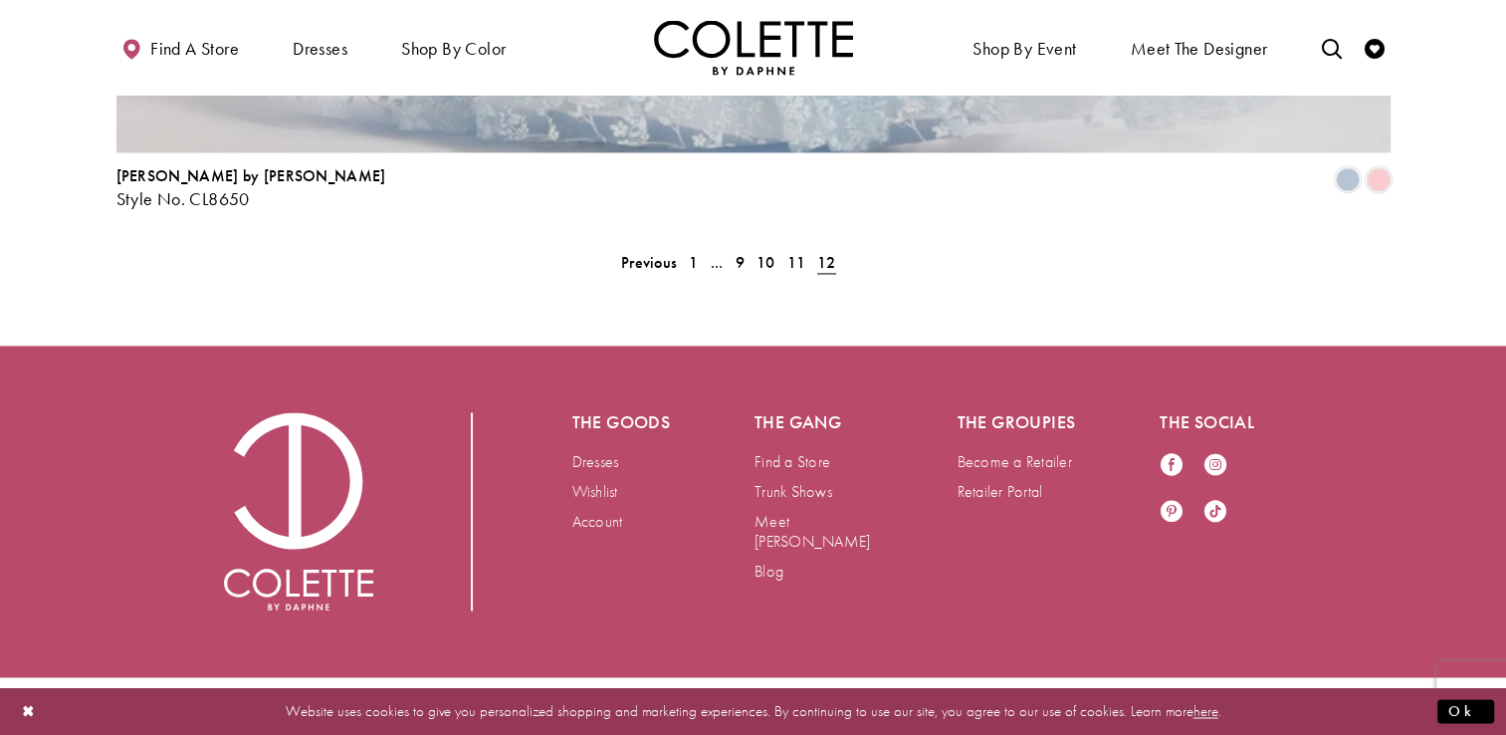
click at [780, 47] on img "Visit Home Page" at bounding box center [753, 47] width 199 height 55
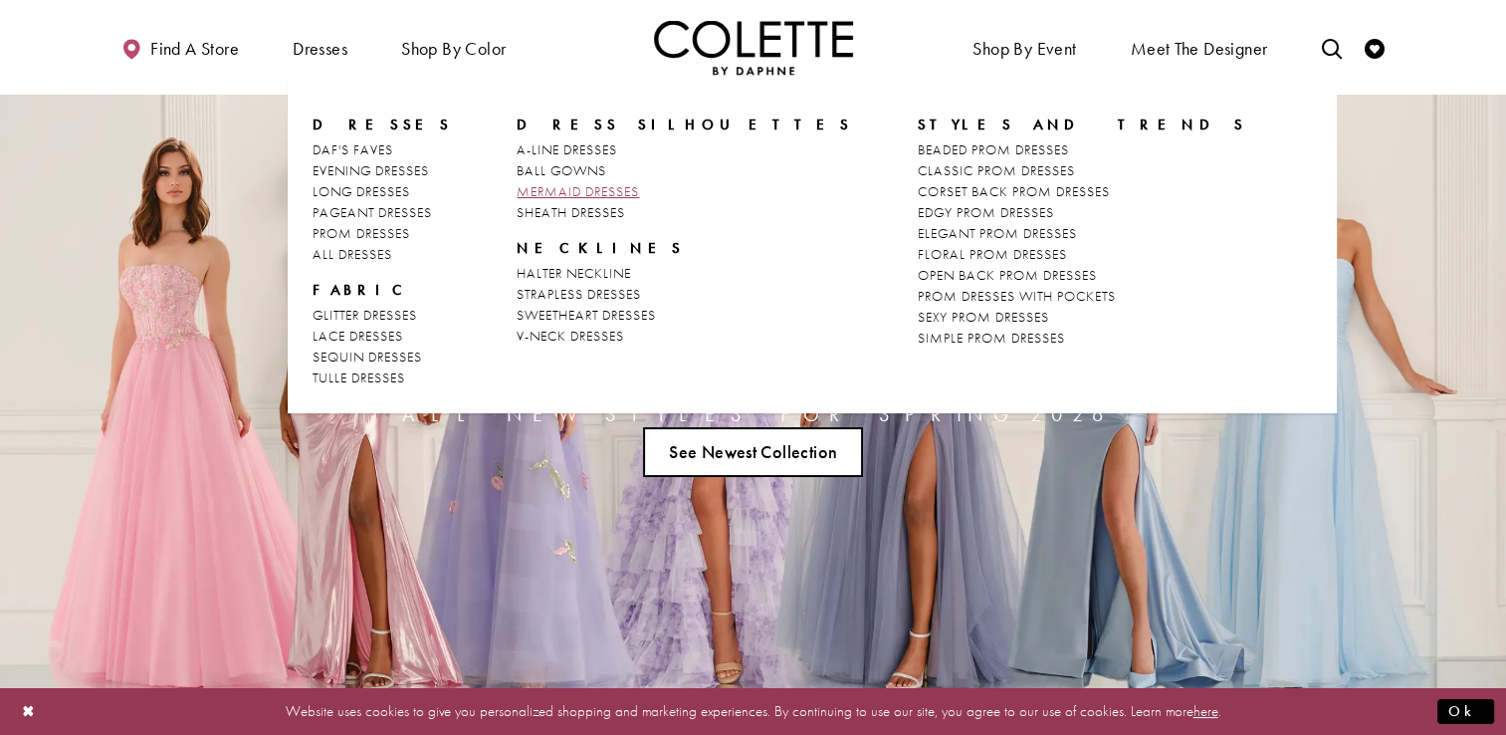
click at [558, 188] on span "MERMAID DRESSES" at bounding box center [578, 191] width 122 height 18
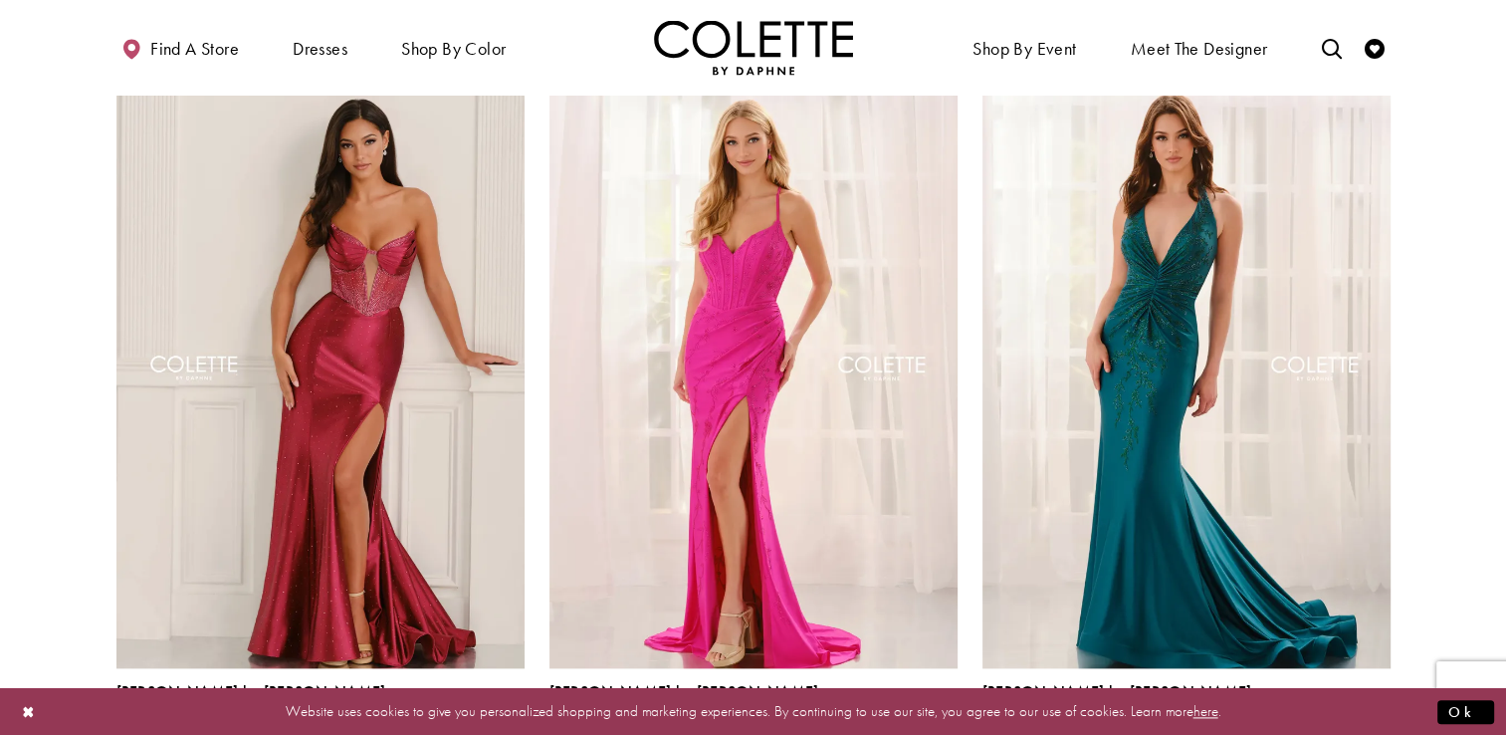
scroll to position [2373, 0]
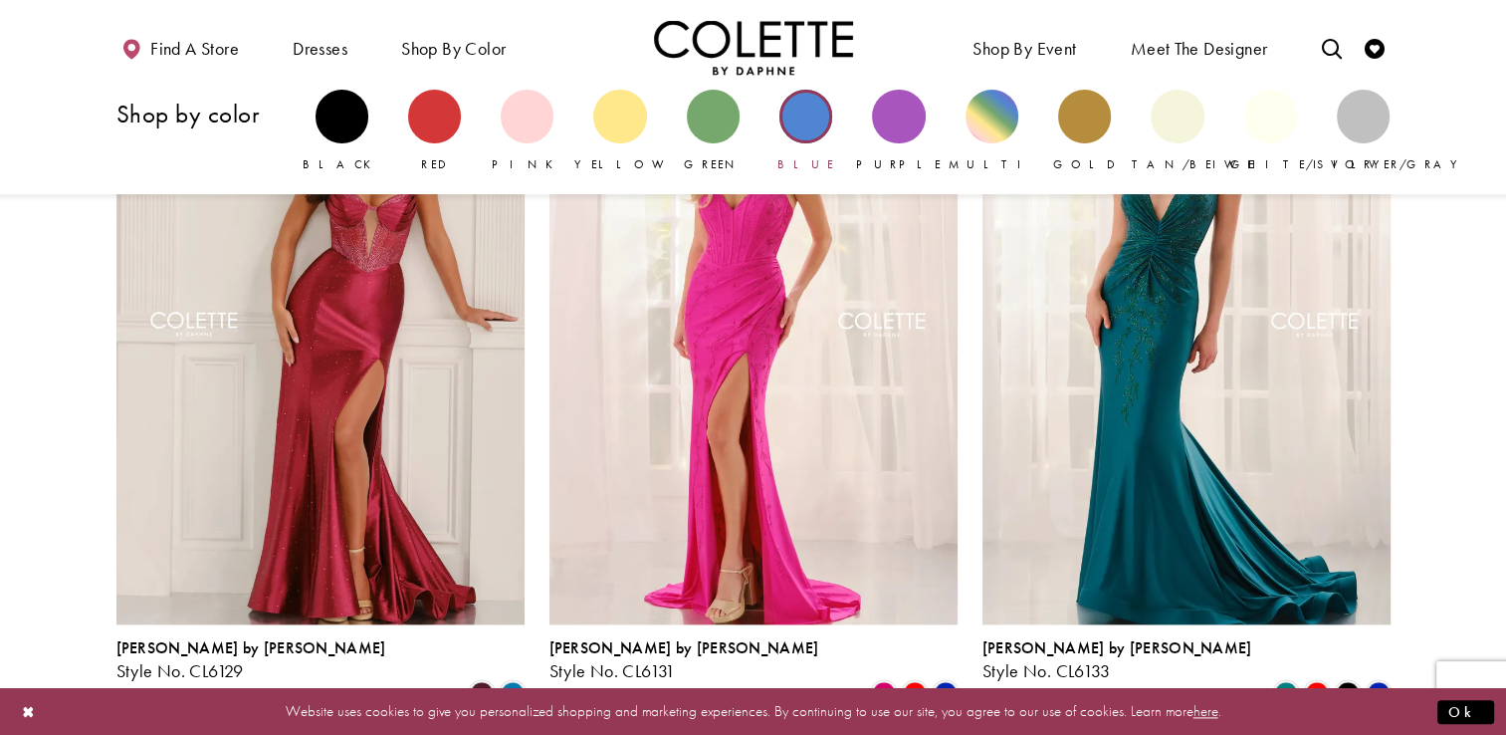
click at [779, 101] on link "Blue" at bounding box center [805, 132] width 53 height 84
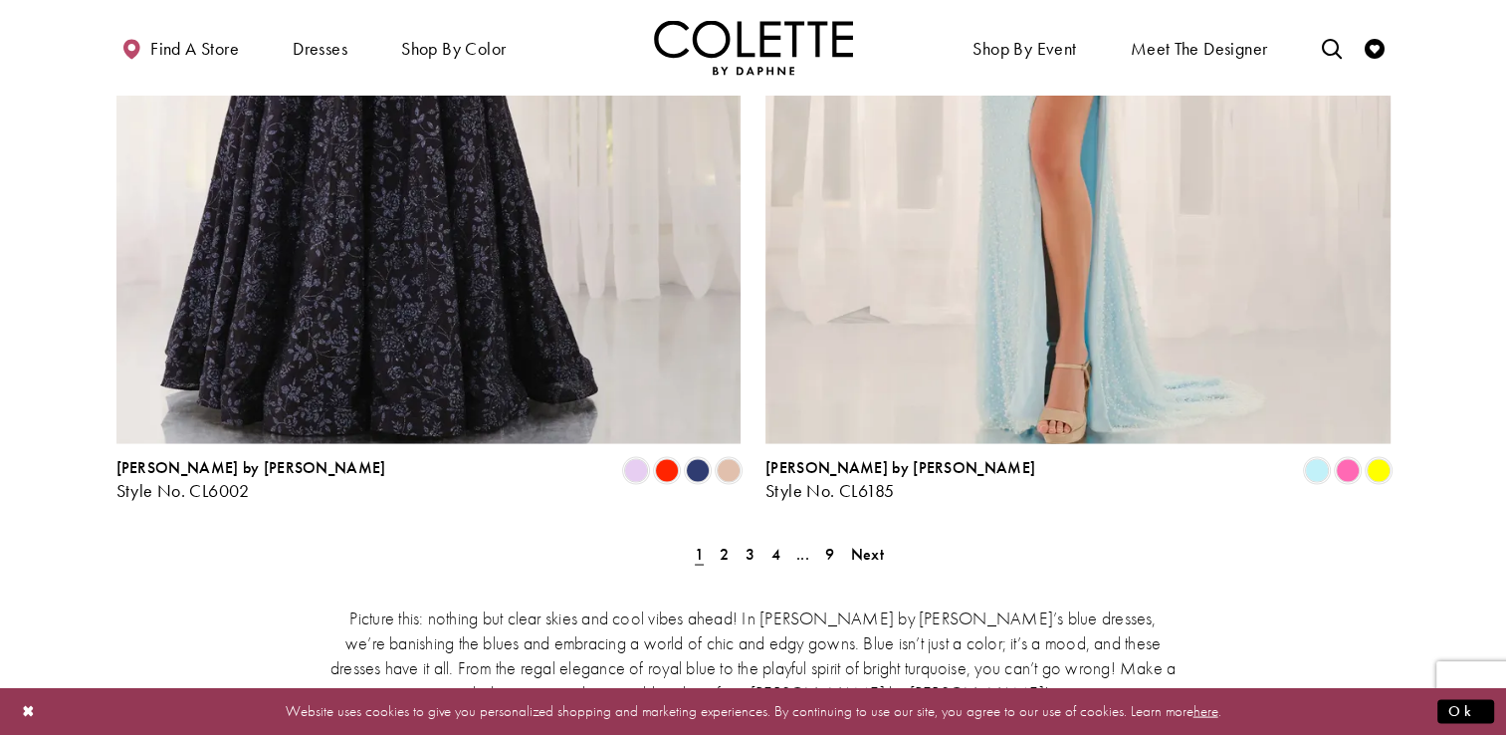
scroll to position [3667, 0]
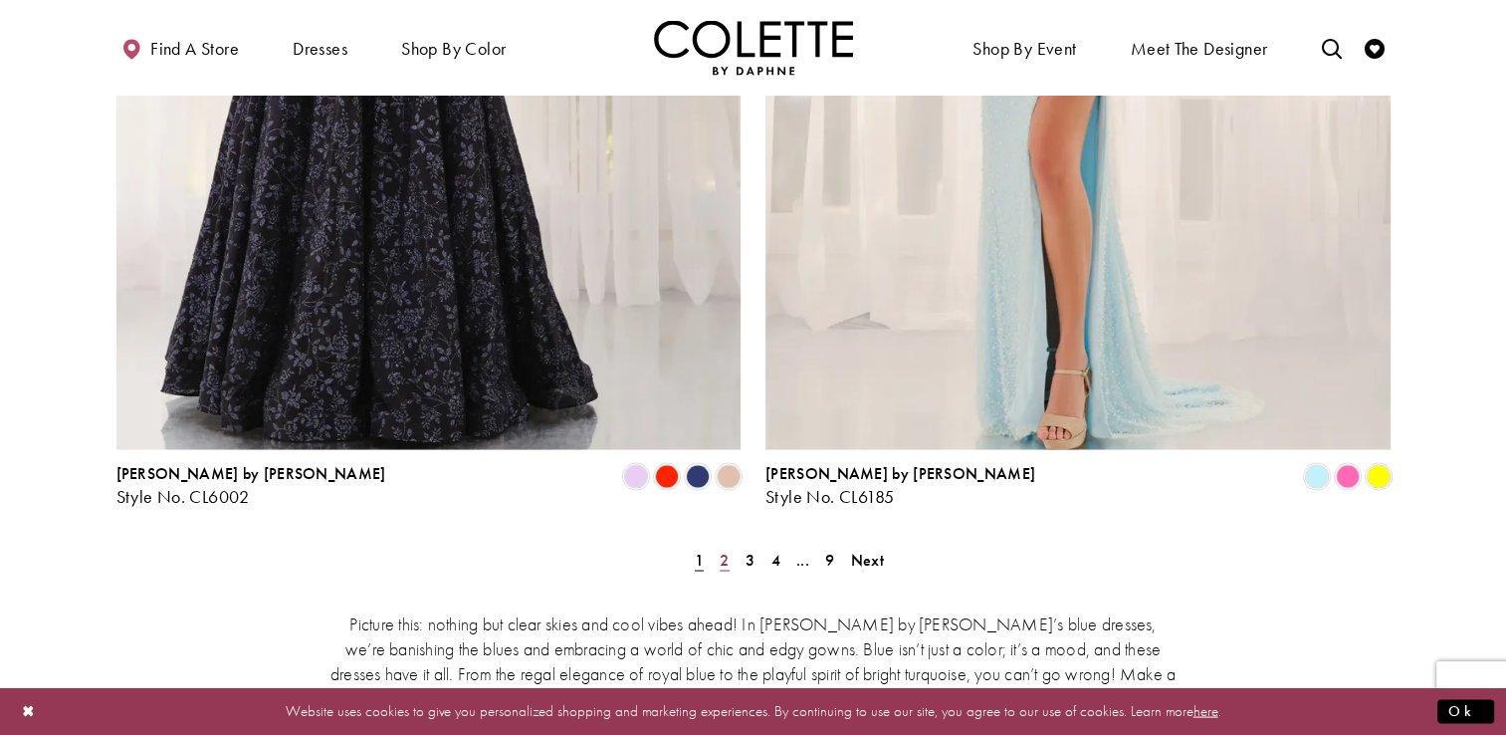
click at [714, 544] on link "2" at bounding box center [724, 558] width 21 height 29
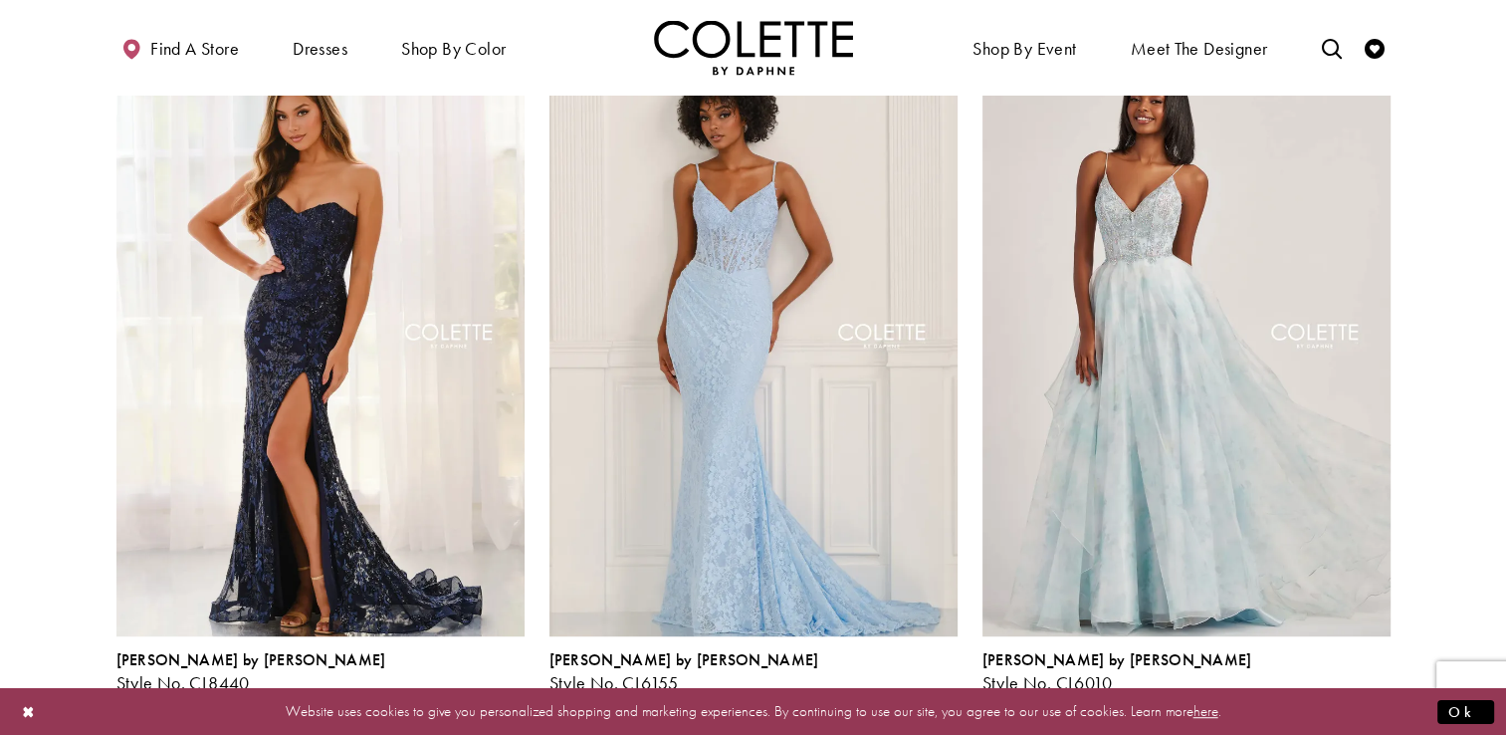
scroll to position [940, 0]
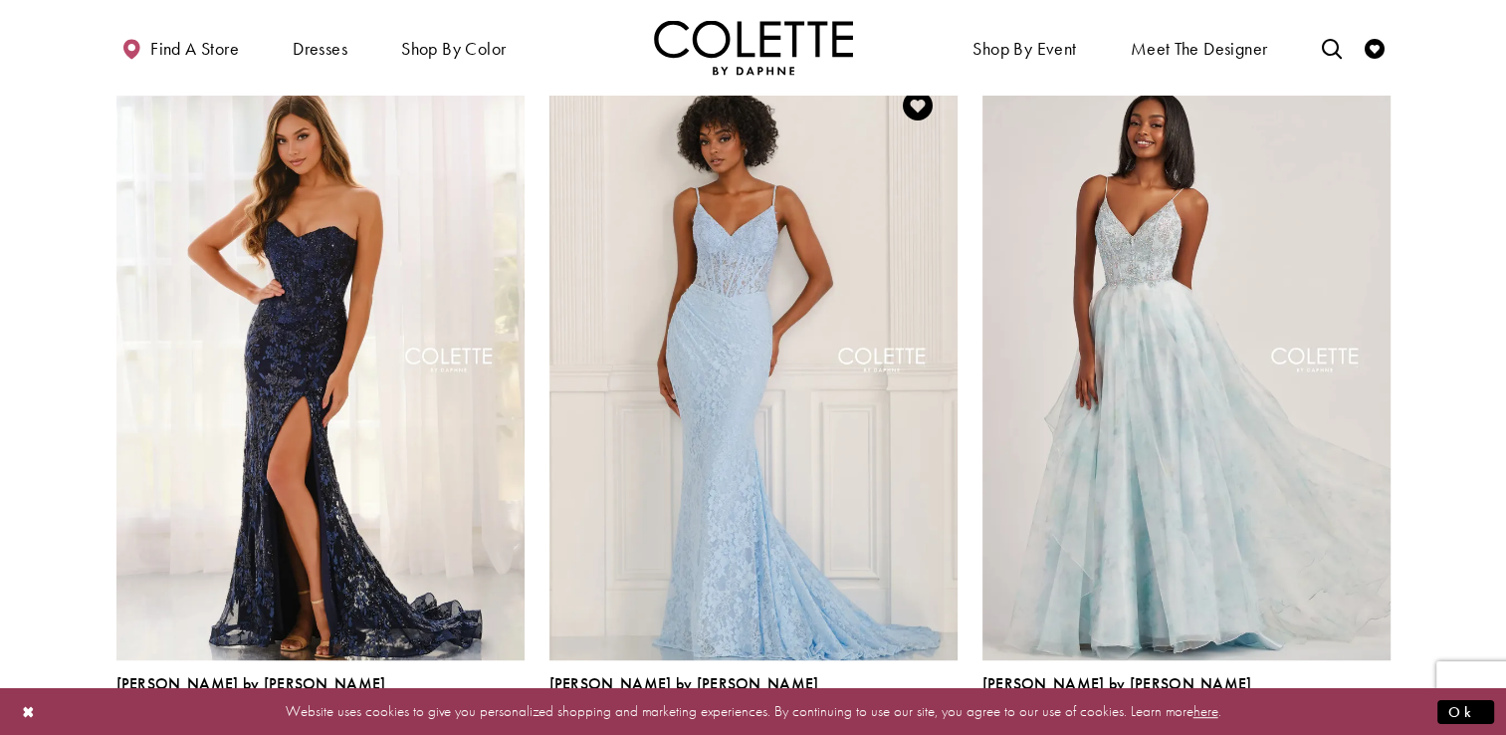
click at [949, 717] on span "Product List" at bounding box center [946, 729] width 24 height 24
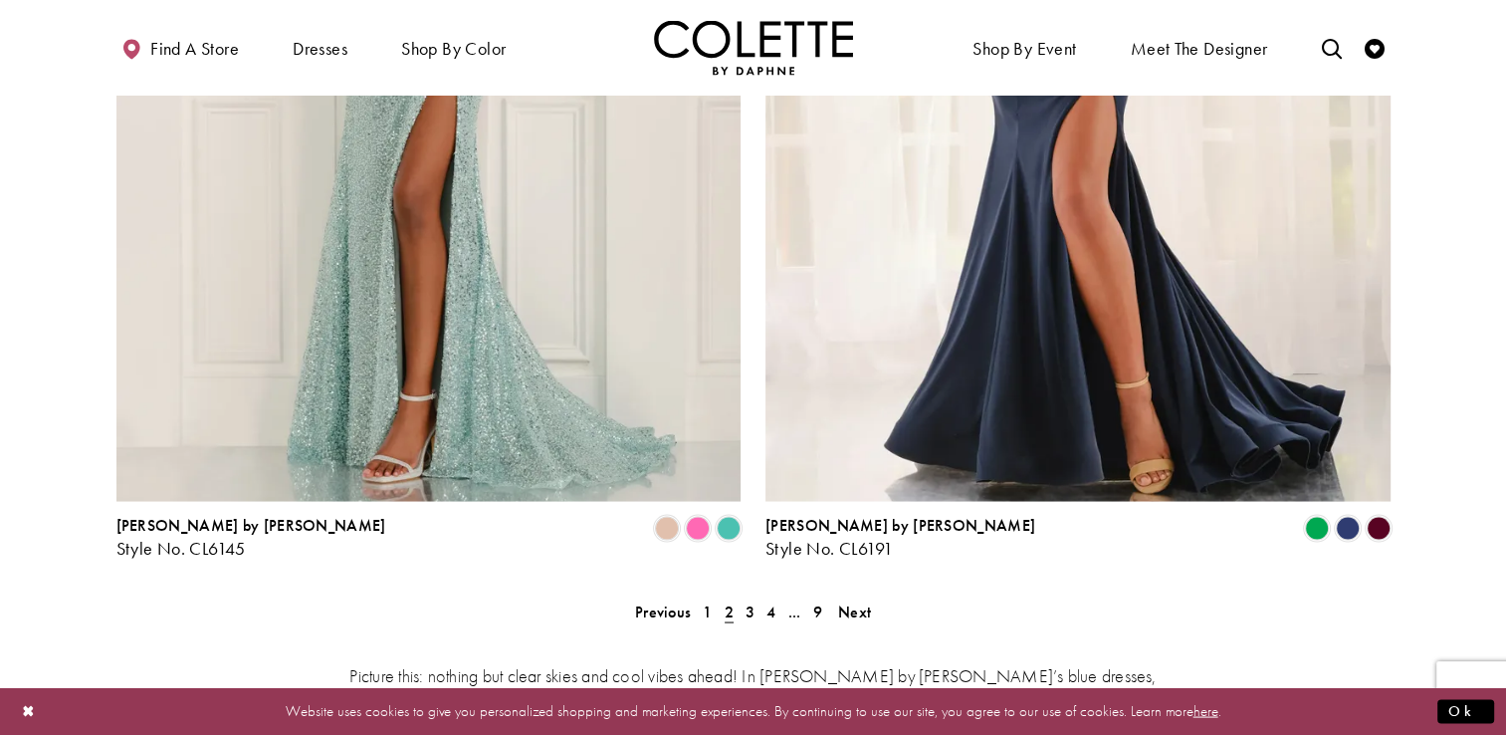
scroll to position [3763, 0]
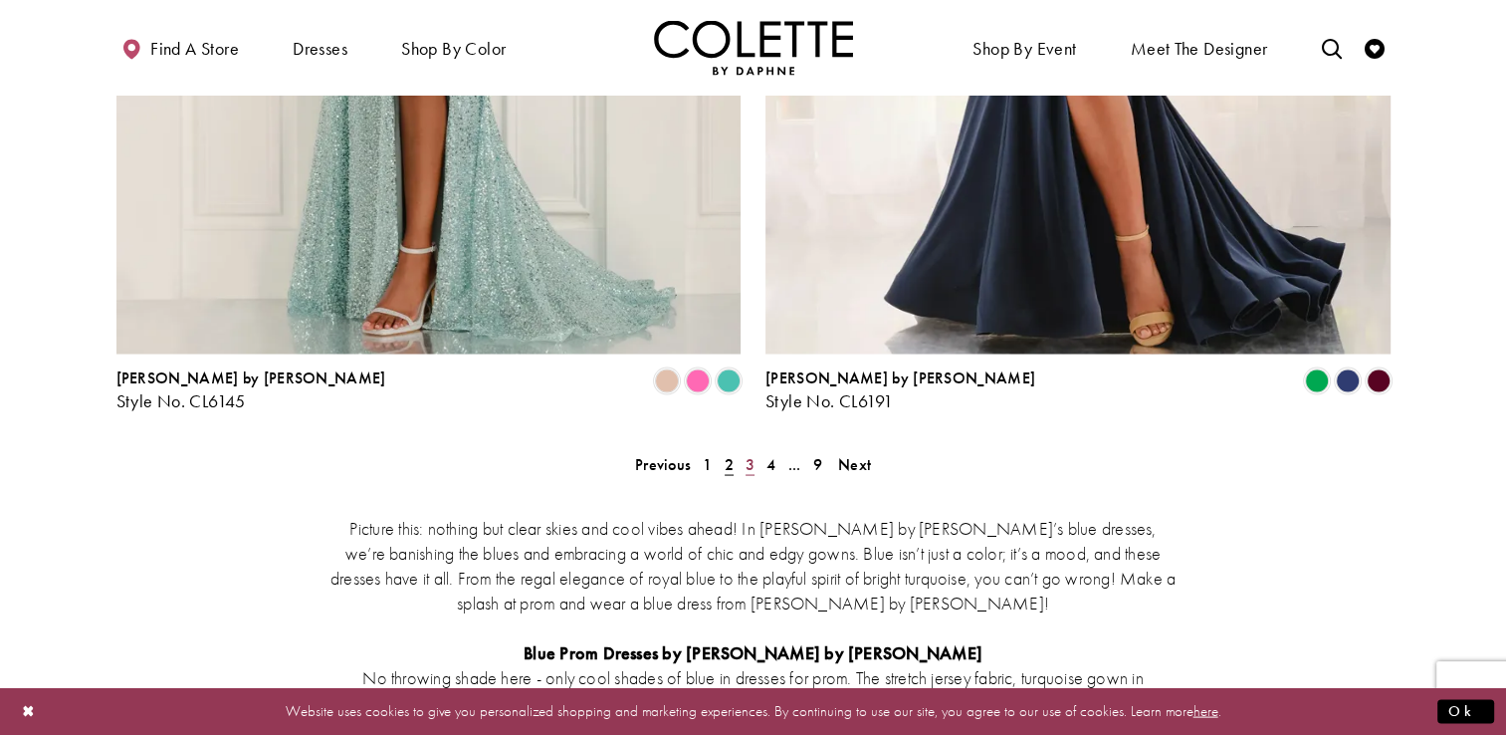
click at [750, 453] on span "3" at bounding box center [750, 463] width 9 height 21
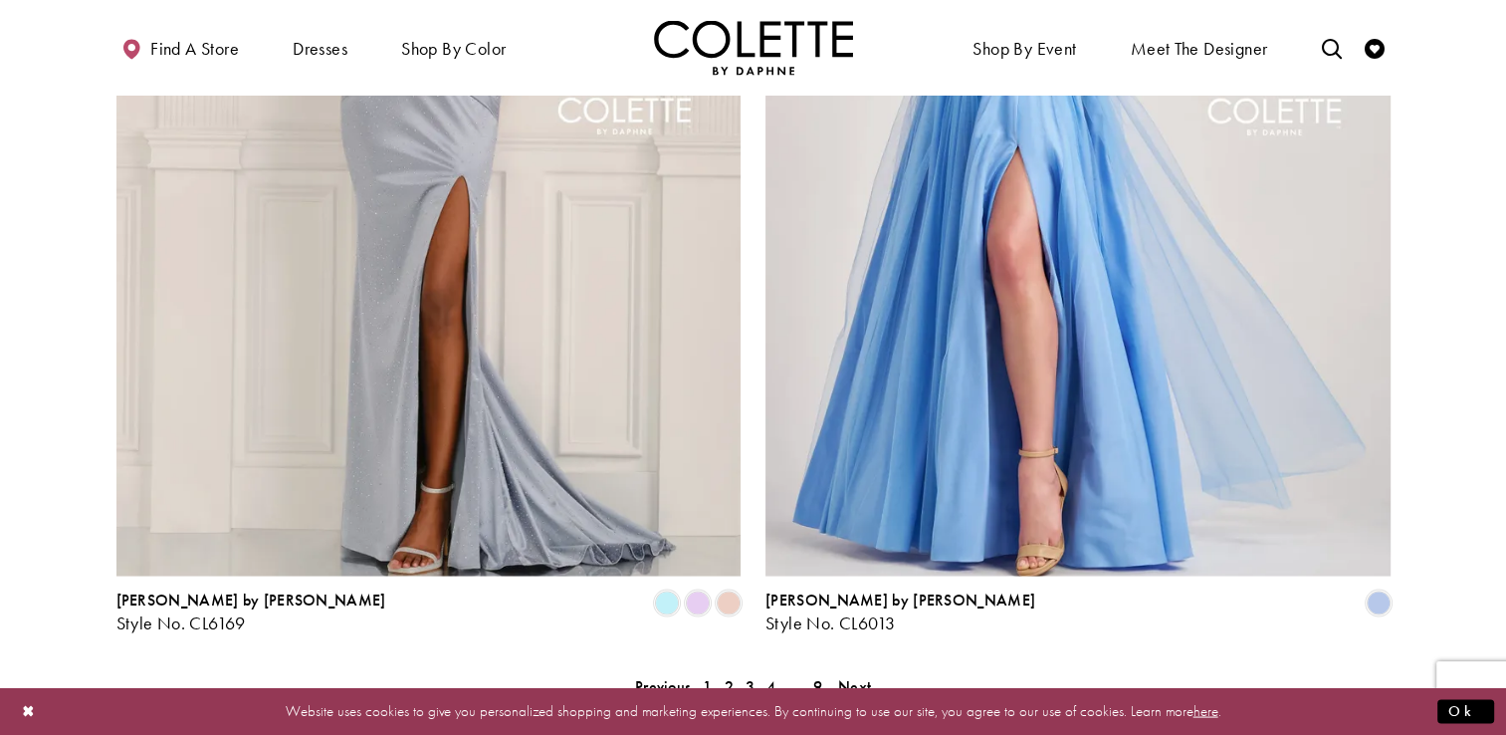
scroll to position [3554, 0]
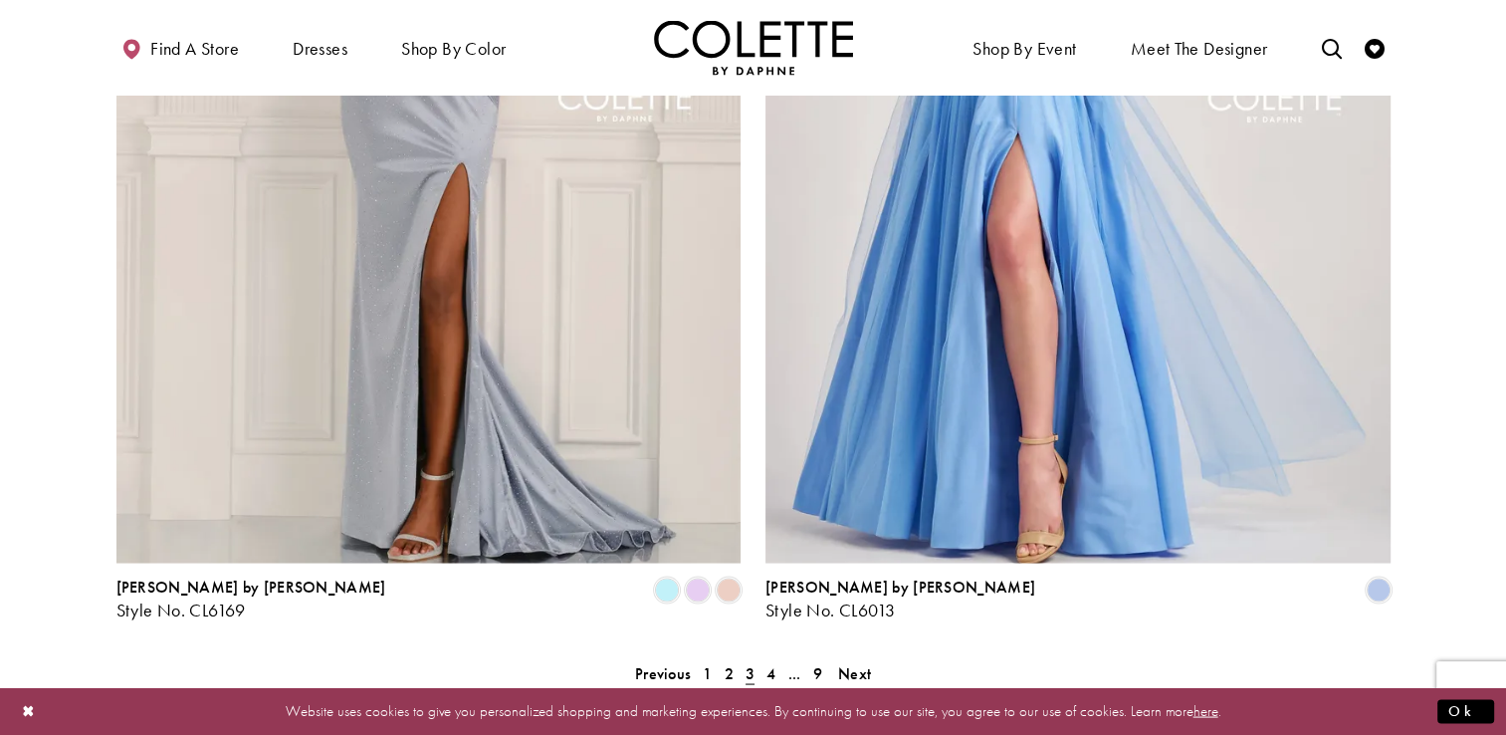
click at [756, 50] on img "Visit Home Page" at bounding box center [753, 47] width 199 height 55
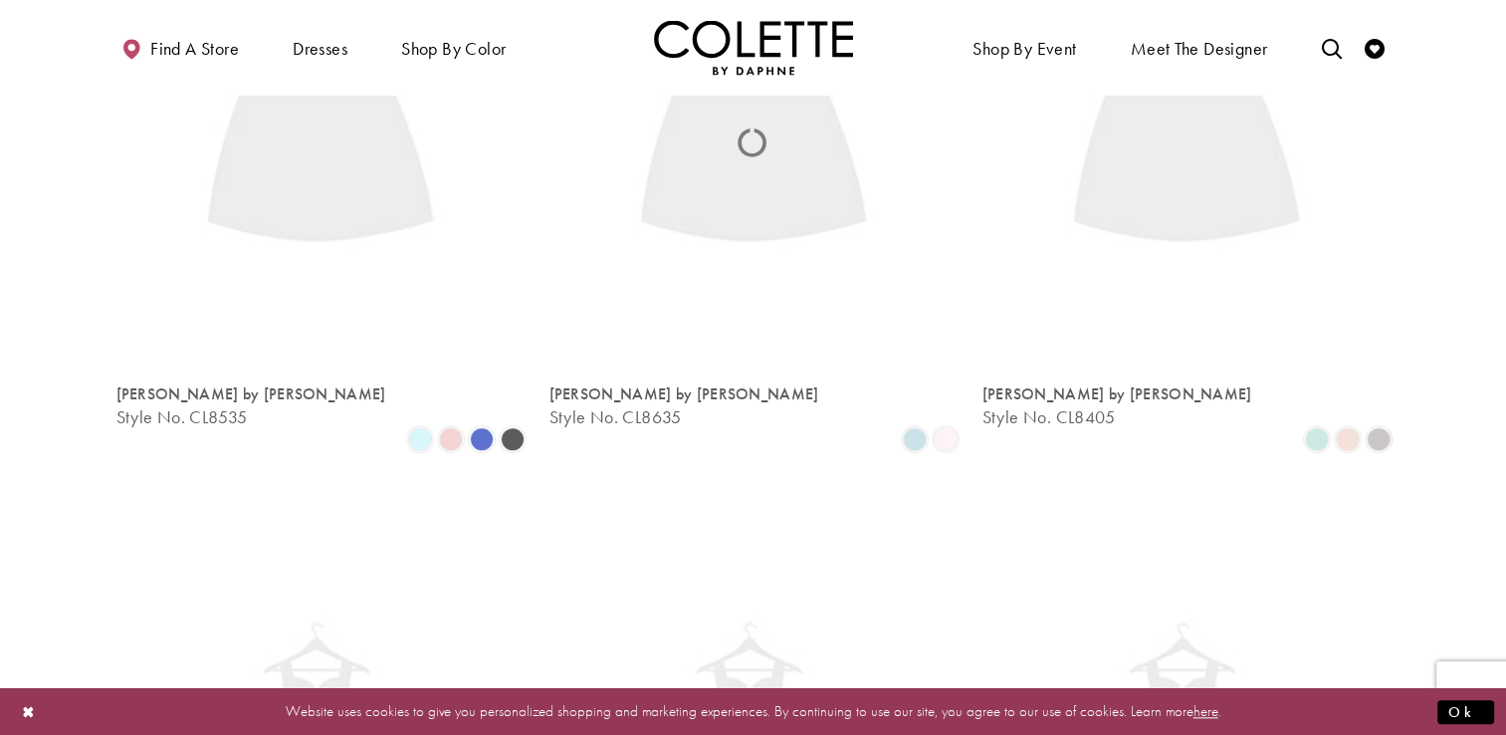
scroll to position [108, 0]
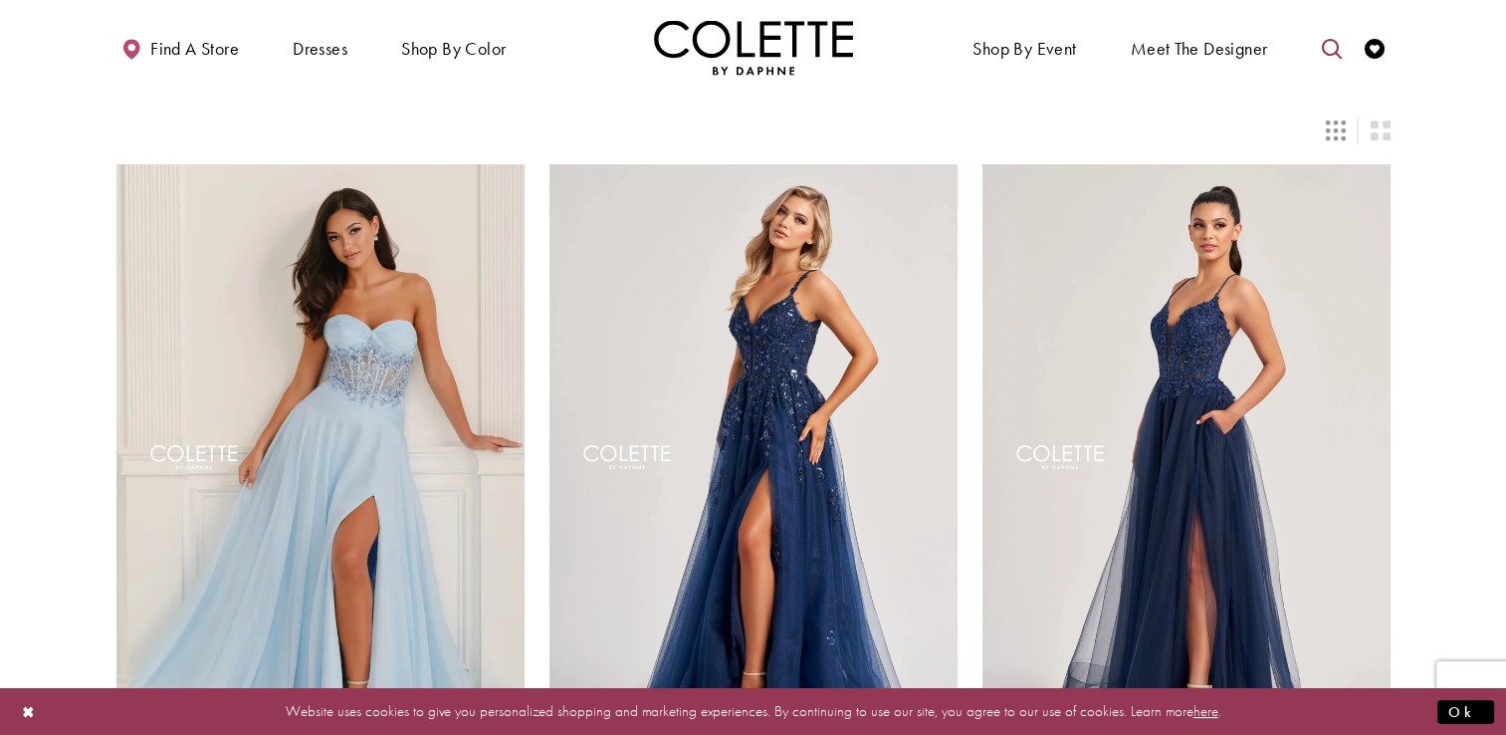
click at [1334, 53] on icon "Toggle search" at bounding box center [1331, 49] width 20 height 20
click at [1254, 50] on input "Search" at bounding box center [1230, 49] width 240 height 30
type input "****"
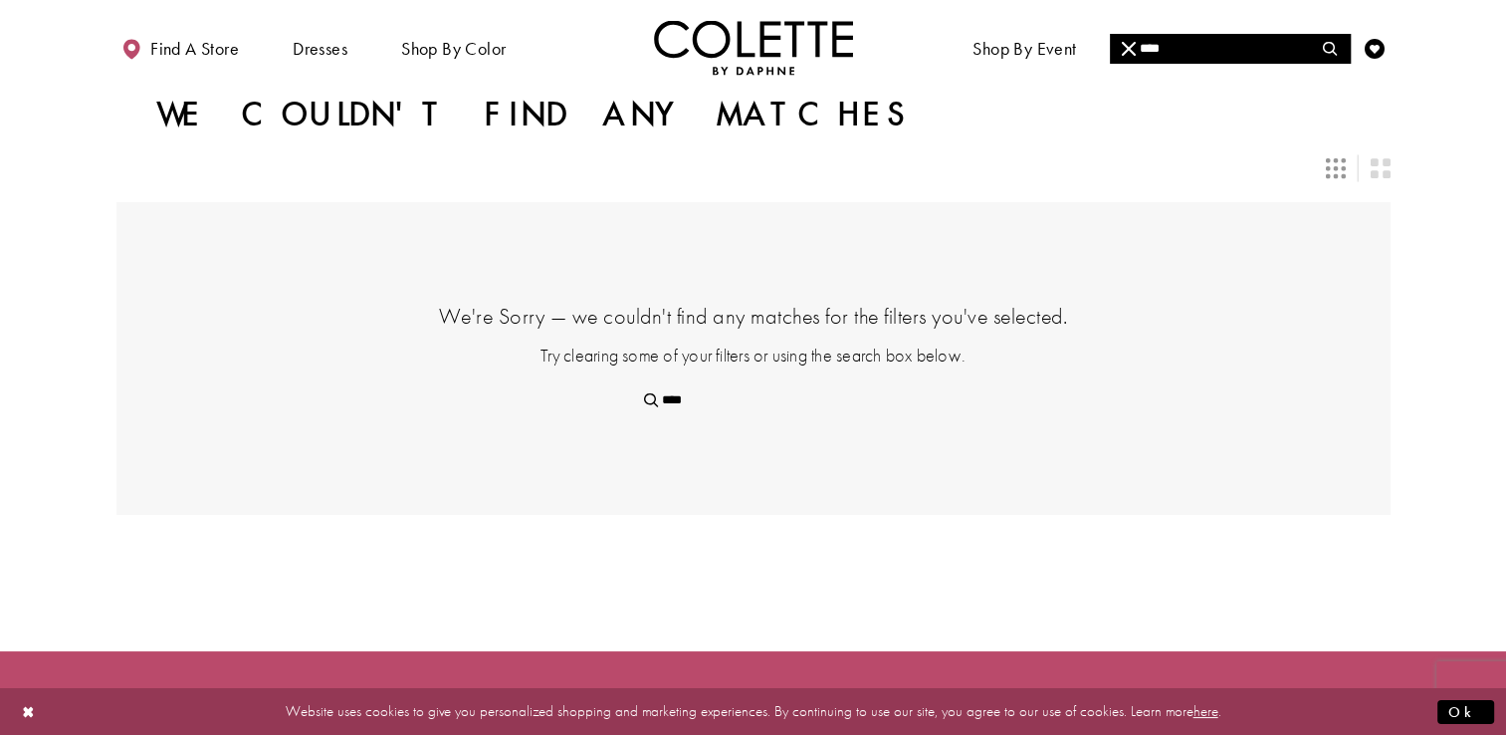
click at [1178, 58] on input "****" at bounding box center [1230, 49] width 240 height 30
type input "*"
click at [1114, 50] on button "Close Search" at bounding box center [1129, 49] width 39 height 30
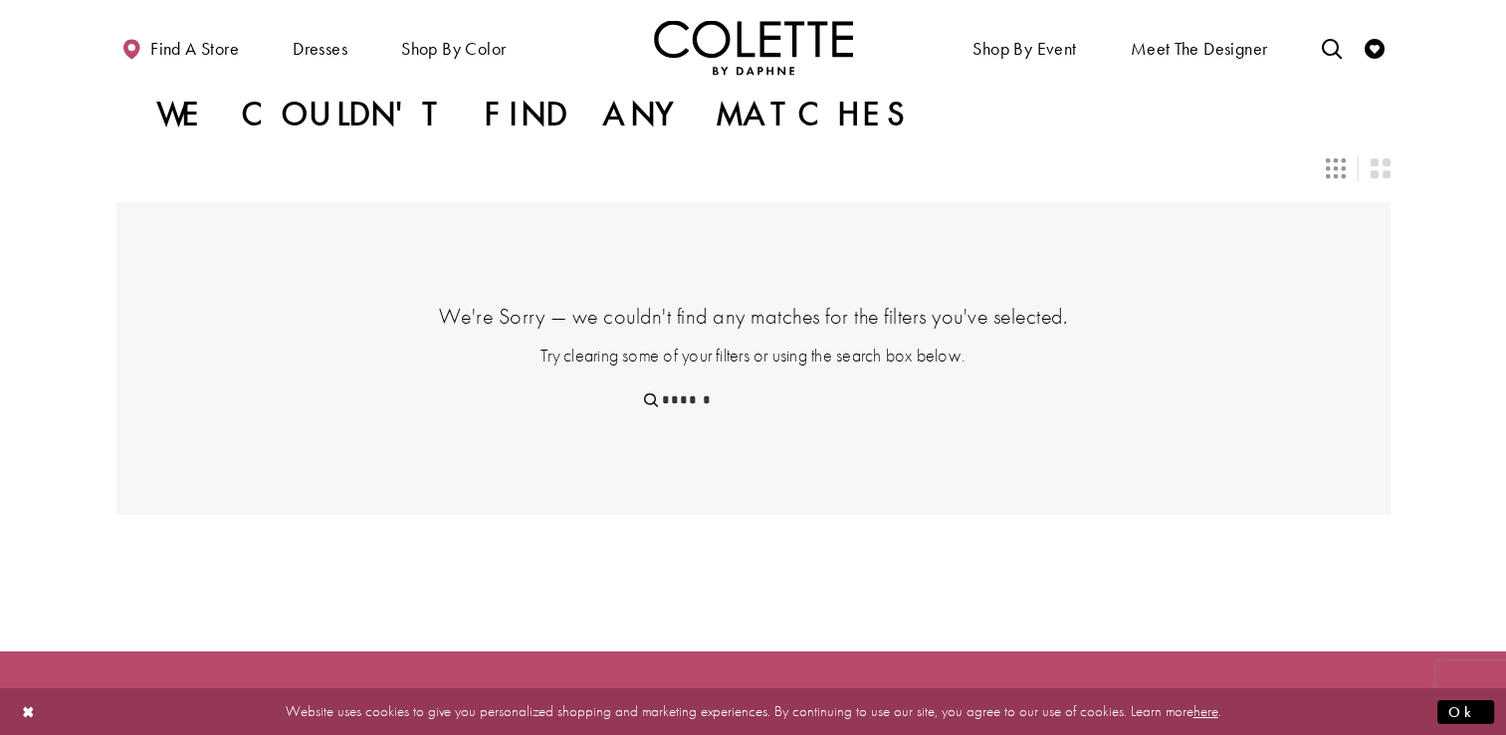
click at [874, 12] on div "Find a store Dresses Dresses Occasion" at bounding box center [753, 47] width 1274 height 95
click at [827, 46] on img "Visit Home Page" at bounding box center [753, 47] width 199 height 55
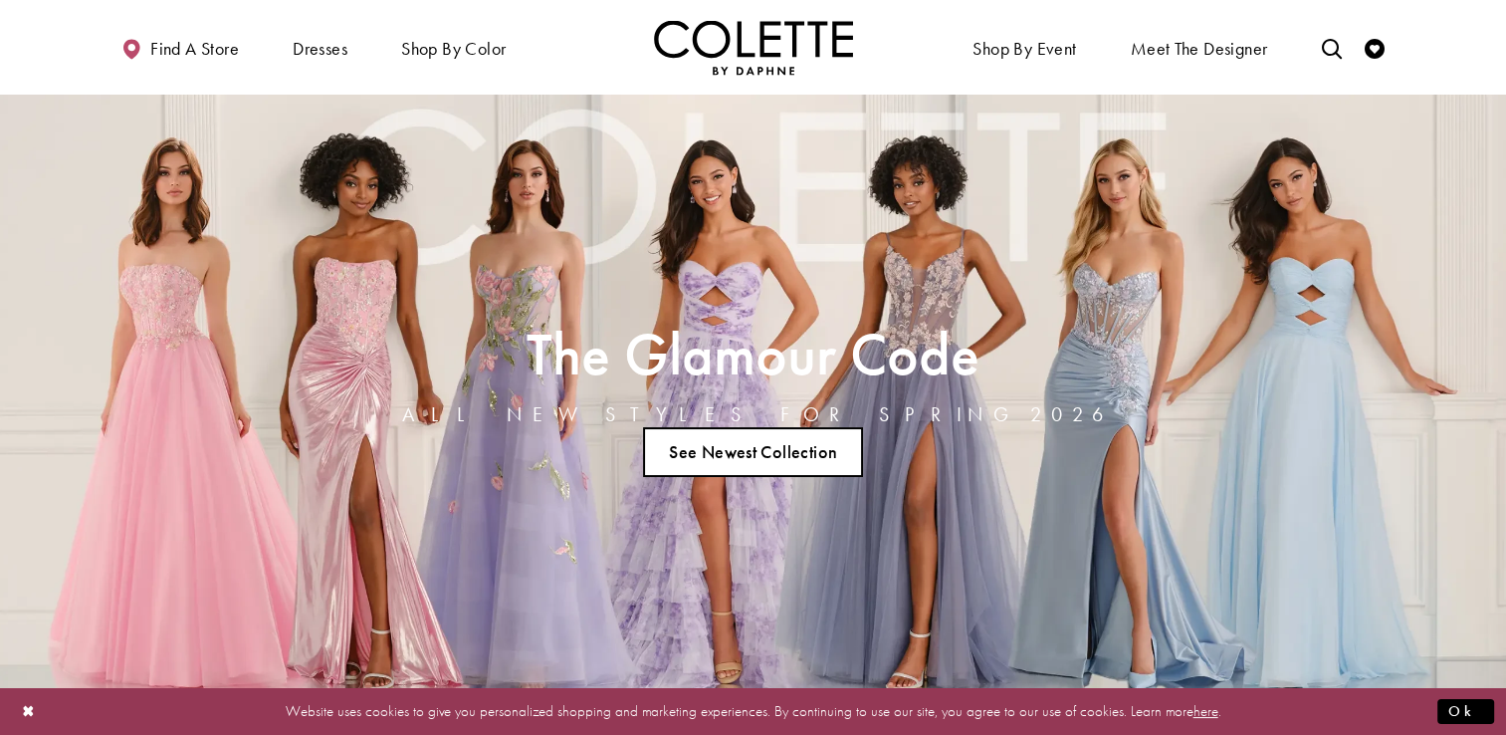
drag, startPoint x: 0, startPoint y: 0, endPoint x: 826, endPoint y: 45, distance: 827.4
click at [826, 45] on img "Visit Home Page" at bounding box center [753, 47] width 199 height 55
click at [828, 454] on link "See Newest Collection" at bounding box center [753, 452] width 221 height 50
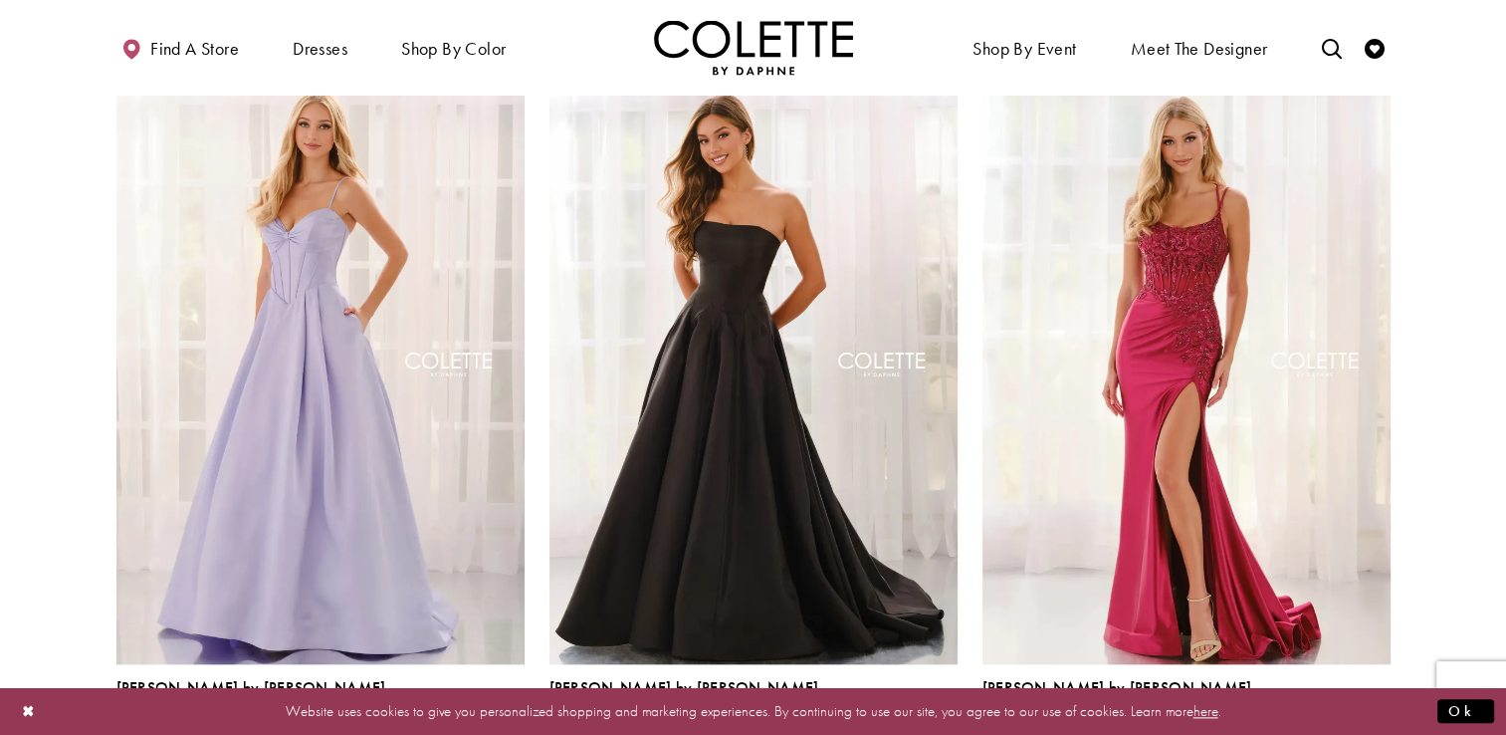
scroll to position [2009, 0]
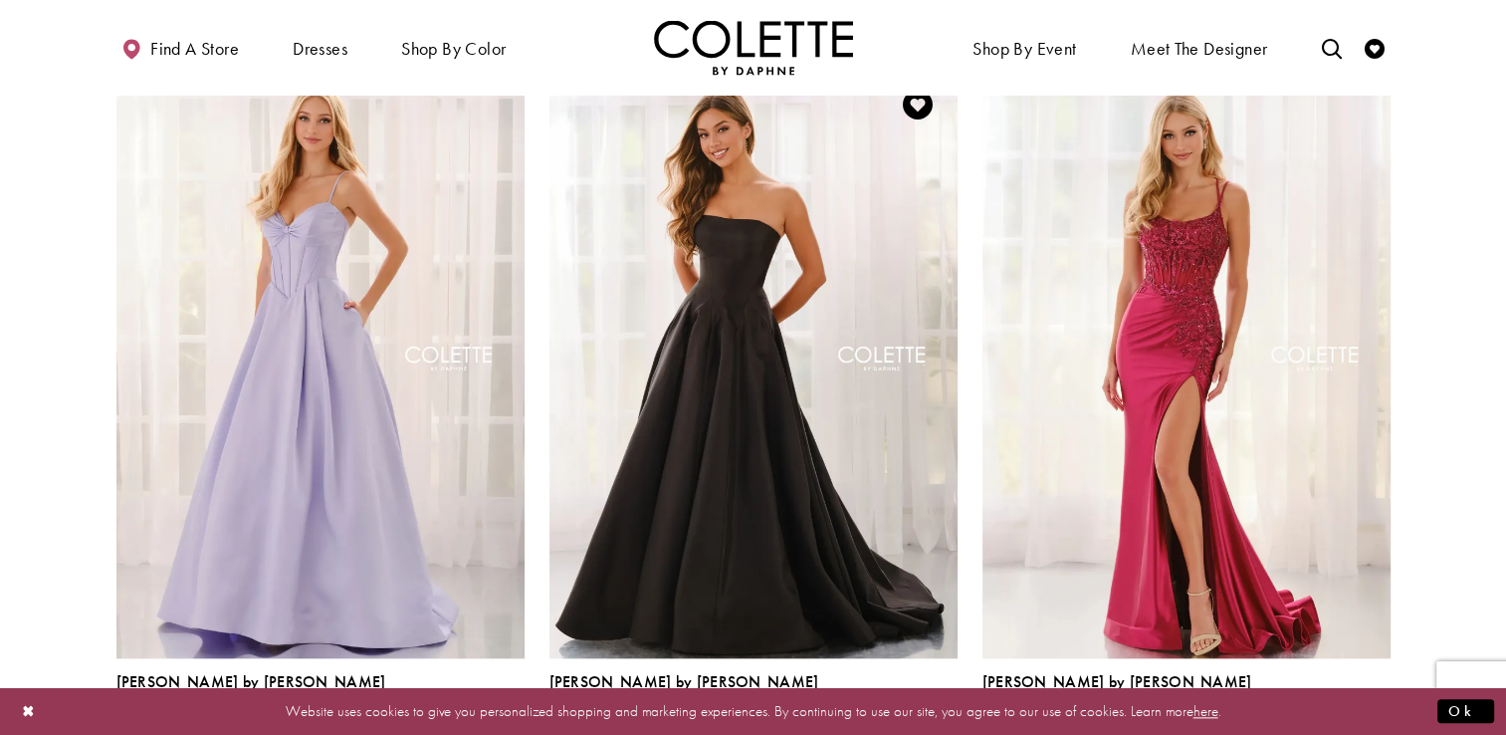
click at [915, 715] on span "Product List" at bounding box center [915, 727] width 24 height 24
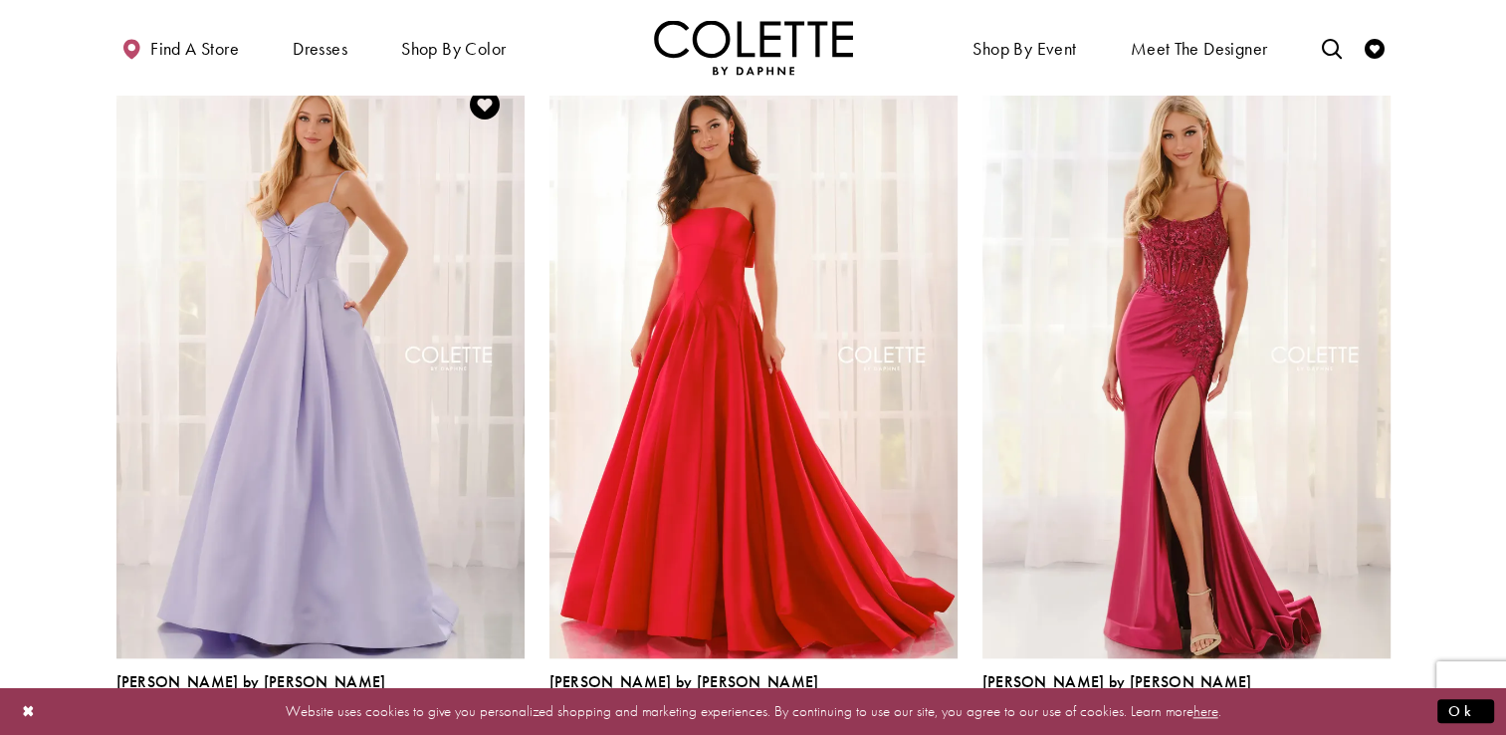
click at [481, 715] on span "Product List" at bounding box center [482, 727] width 24 height 24
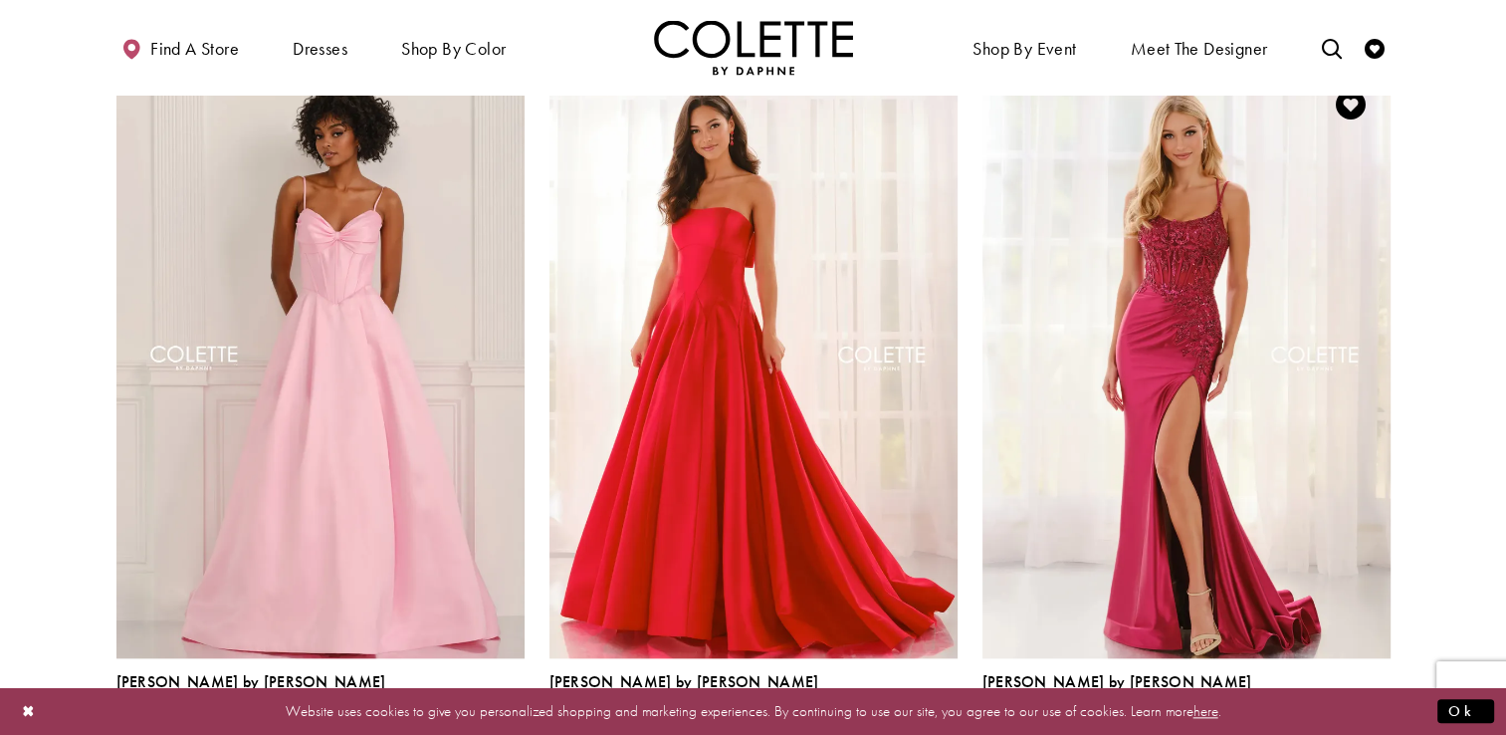
click at [1351, 715] on span "Product List" at bounding box center [1348, 727] width 24 height 24
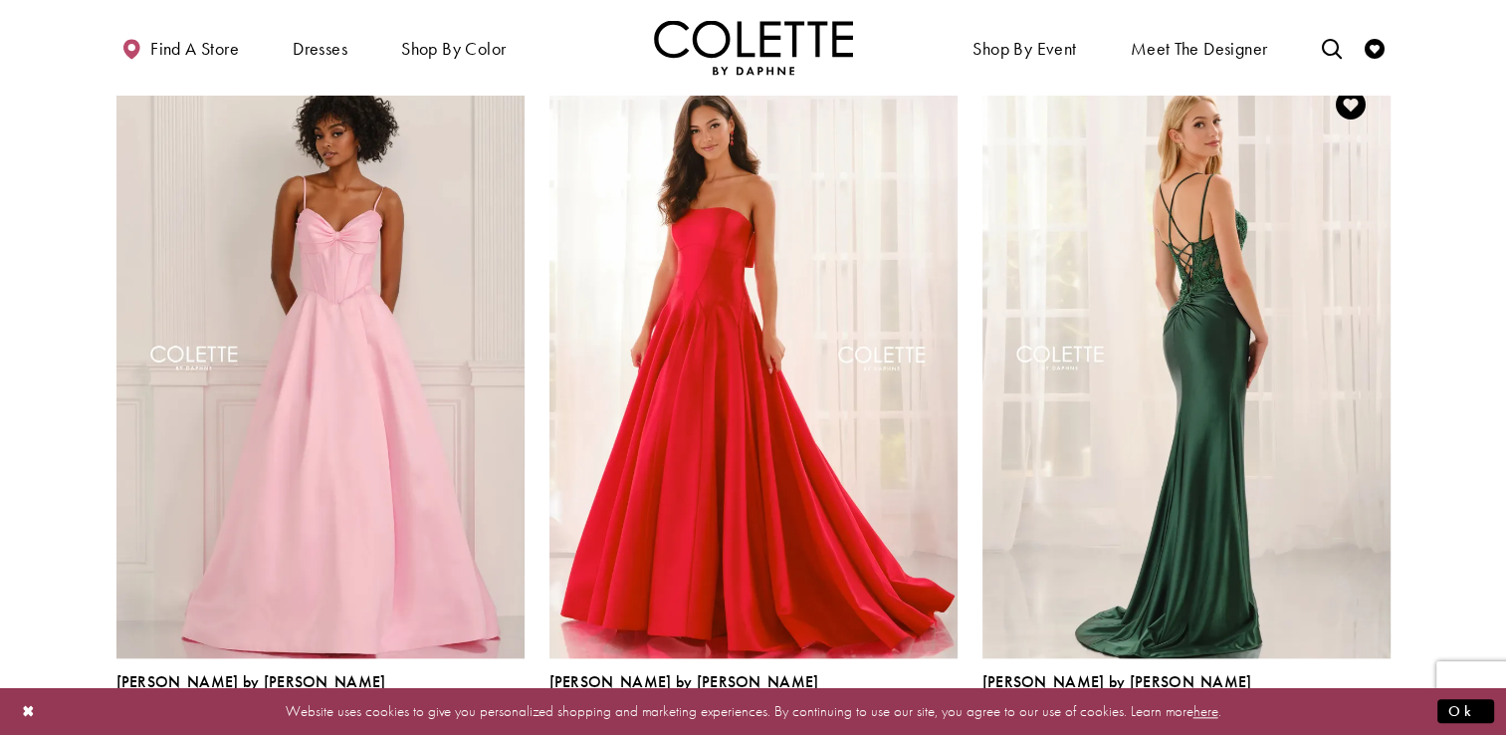
click at [1388, 715] on span "Product List" at bounding box center [1379, 727] width 24 height 24
